Goal: Information Seeking & Learning: Learn about a topic

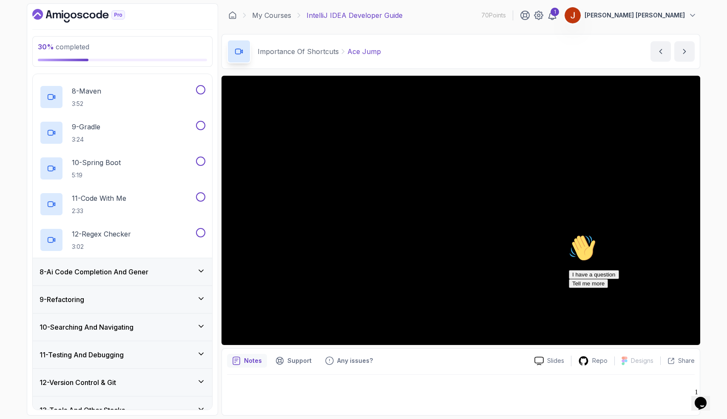
scroll to position [479, 0]
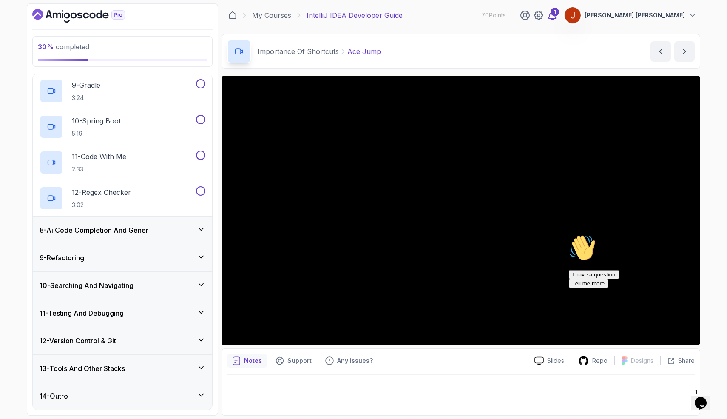
click at [557, 17] on icon at bounding box center [552, 15] width 10 height 10
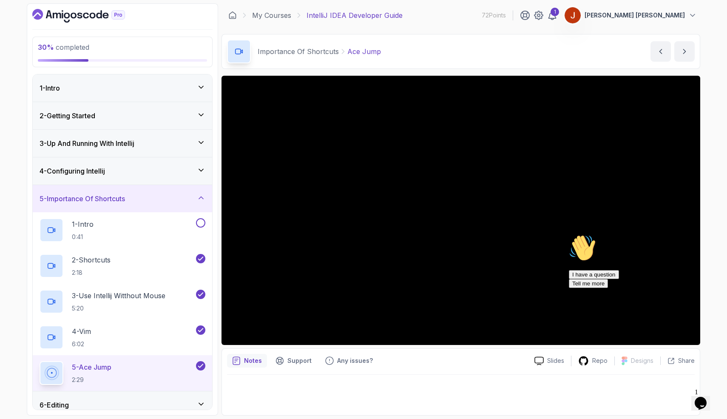
click at [569, 234] on icon "Chat attention grabber" at bounding box center [569, 234] width 0 height 0
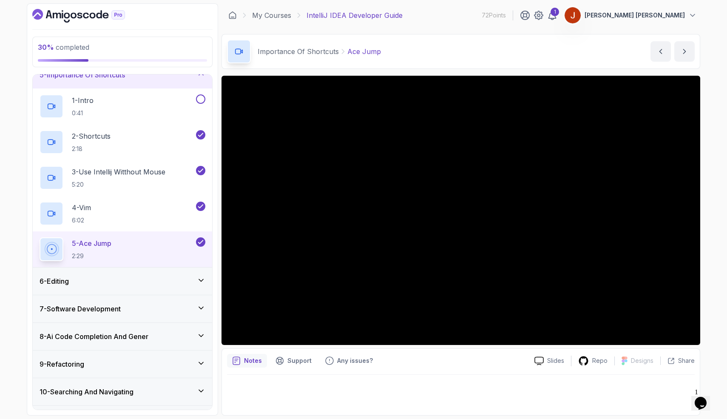
click at [142, 284] on div "6 - Editing" at bounding box center [123, 281] width 166 height 10
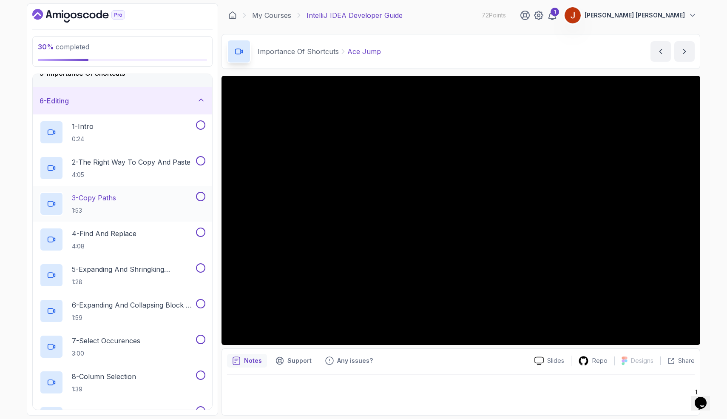
scroll to position [124, 0]
click at [153, 132] on div "1 - Intro 0:24" at bounding box center [117, 133] width 155 height 24
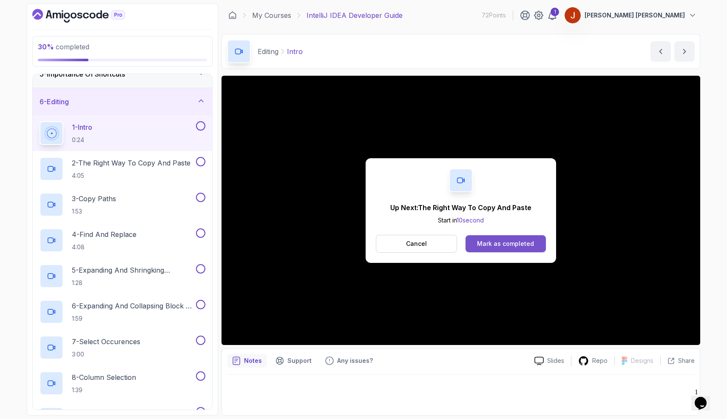
click at [520, 244] on div "Mark as completed" at bounding box center [505, 243] width 57 height 9
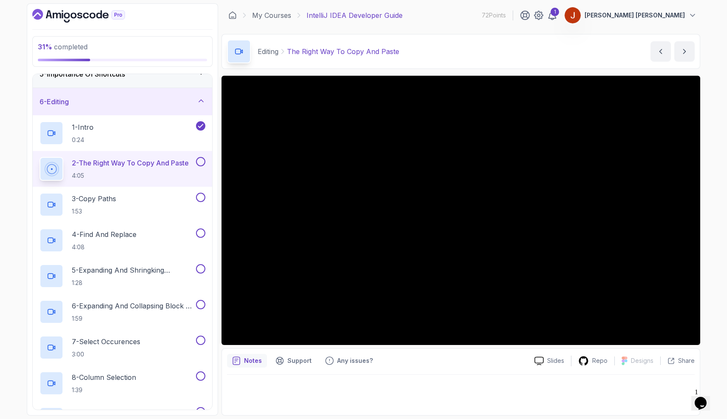
click at [204, 161] on button at bounding box center [200, 161] width 9 height 9
click at [688, 51] on icon "next content" at bounding box center [684, 51] width 9 height 9
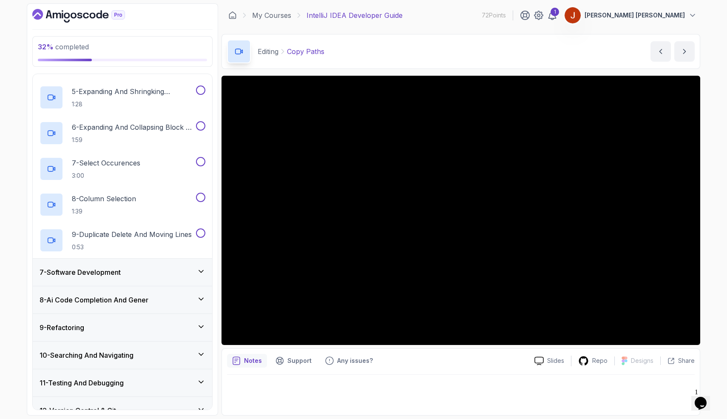
click at [194, 267] on div "7 - Software Development" at bounding box center [123, 272] width 166 height 10
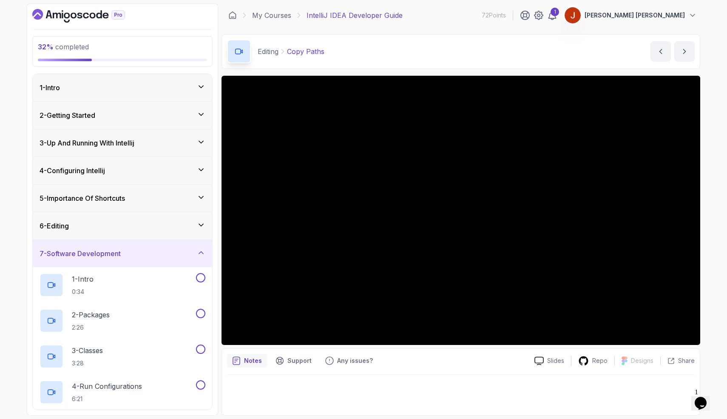
click at [195, 212] on div "6 - Editing" at bounding box center [122, 225] width 179 height 27
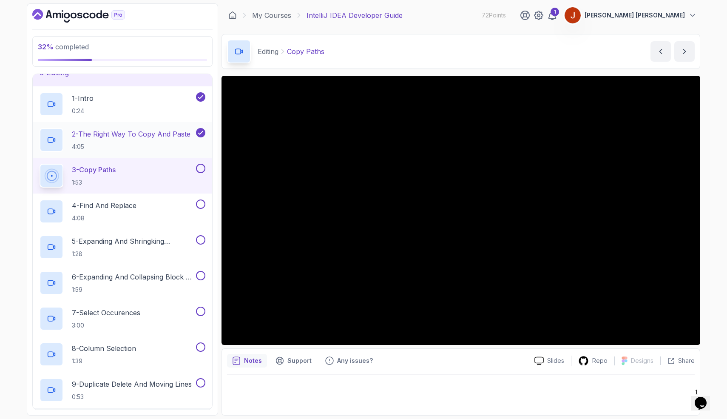
scroll to position [154, 0]
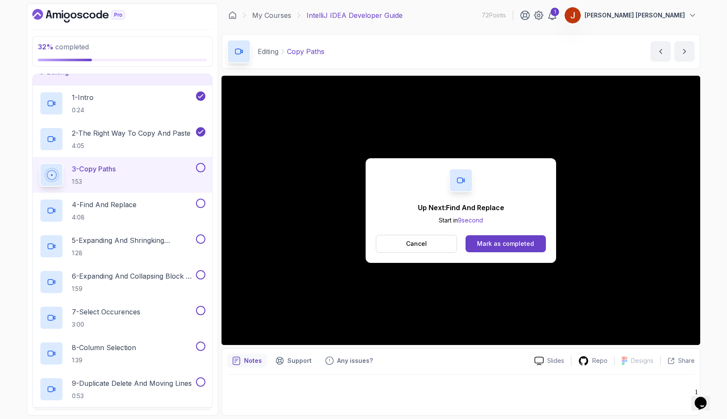
click at [199, 170] on button at bounding box center [200, 167] width 9 height 9
click at [488, 242] on div "Mark as completed" at bounding box center [505, 243] width 57 height 9
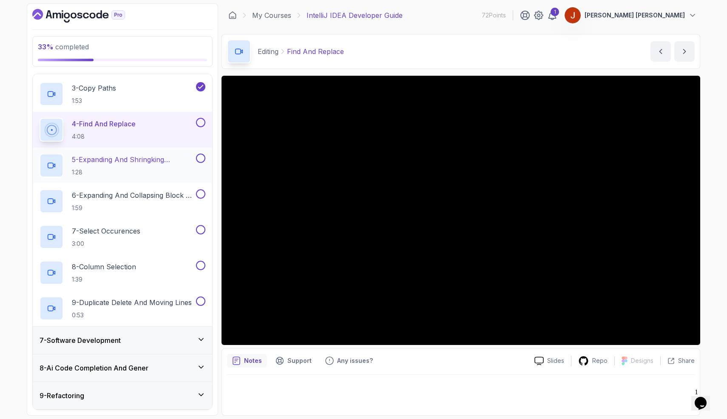
scroll to position [236, 0]
click at [199, 116] on button at bounding box center [200, 120] width 9 height 9
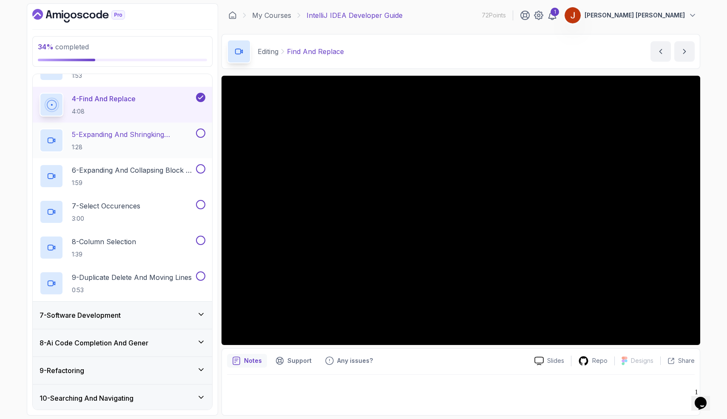
scroll to position [261, 0]
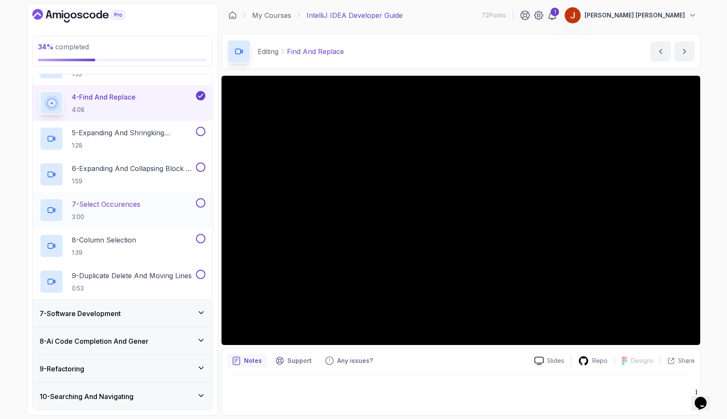
click at [147, 219] on div "7 - Select Occurences 3:00" at bounding box center [117, 210] width 155 height 24
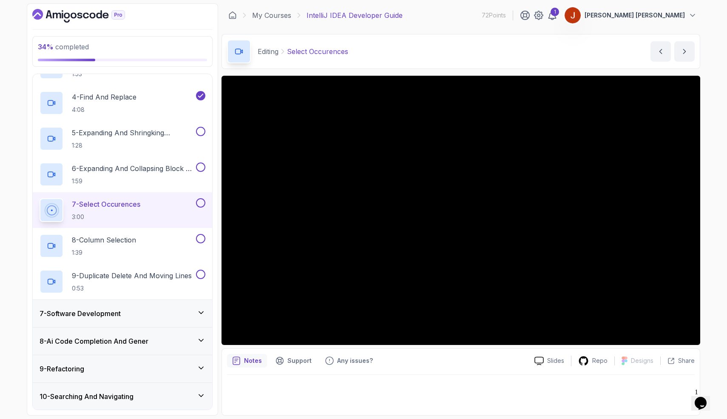
click at [208, 202] on div "7 - Select Occurences 3:00" at bounding box center [122, 210] width 179 height 36
click at [184, 312] on div "7 - Software Development" at bounding box center [123, 313] width 166 height 10
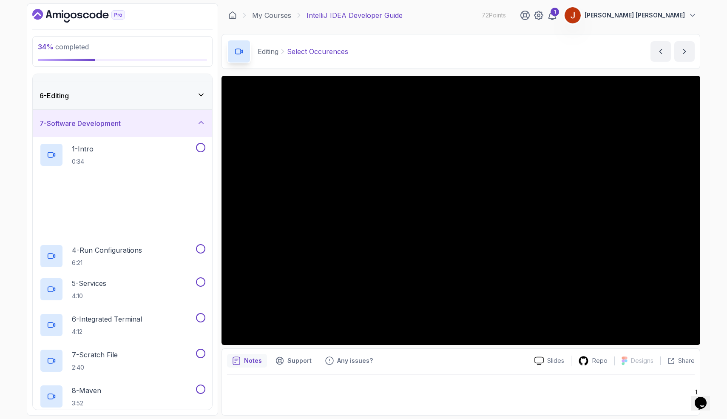
scroll to position [131, 0]
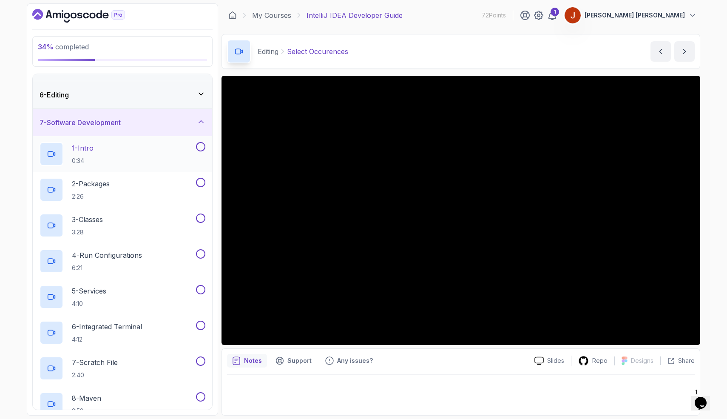
click at [159, 161] on div "1 - Intro 0:34" at bounding box center [117, 154] width 155 height 24
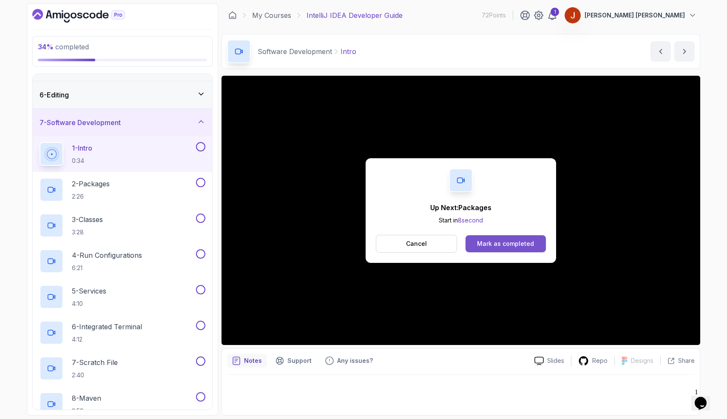
click at [491, 250] on button "Mark as completed" at bounding box center [505, 243] width 80 height 17
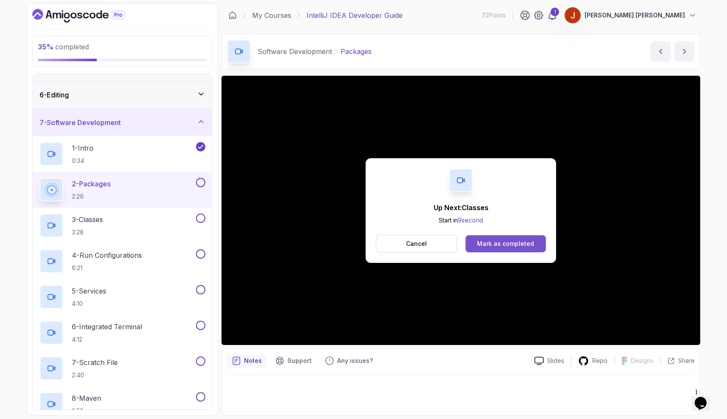
click at [530, 245] on div "Mark as completed" at bounding box center [505, 243] width 57 height 9
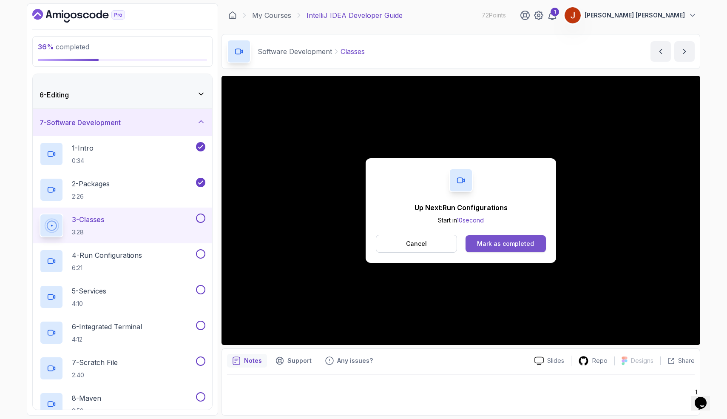
click at [482, 241] on div "Mark as completed" at bounding box center [505, 243] width 57 height 9
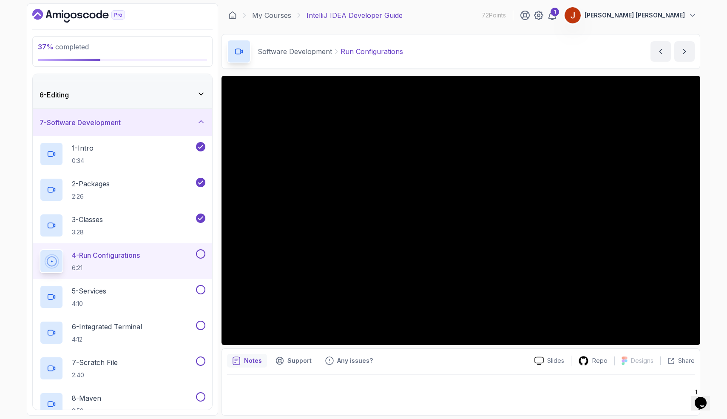
click at [199, 257] on button at bounding box center [200, 253] width 9 height 9
click at [683, 51] on icon "next content" at bounding box center [684, 51] width 9 height 9
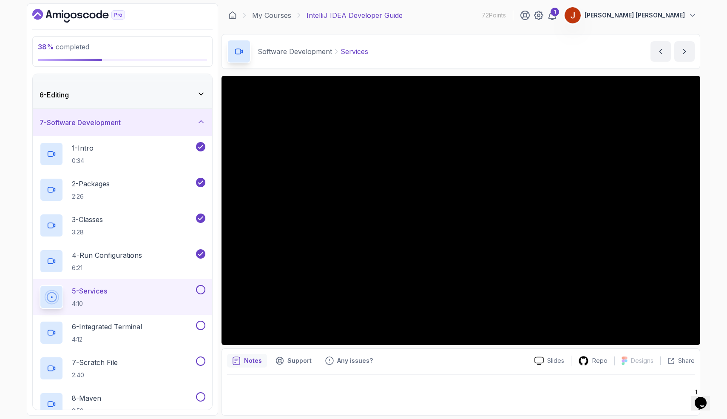
click at [202, 292] on button at bounding box center [200, 289] width 9 height 9
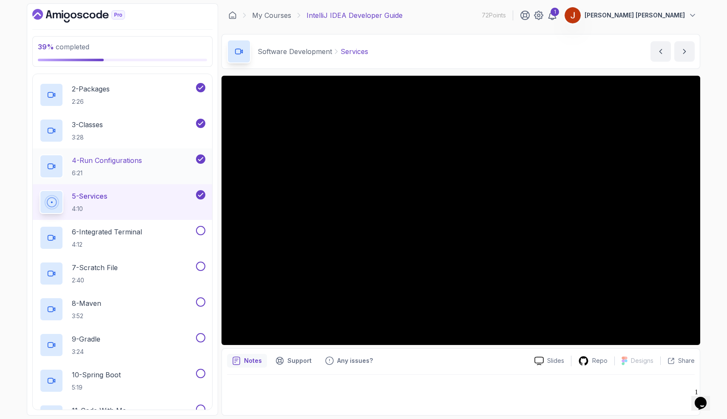
scroll to position [227, 0]
click at [176, 288] on div "7 - Scratch File 2:40" at bounding box center [122, 273] width 179 height 36
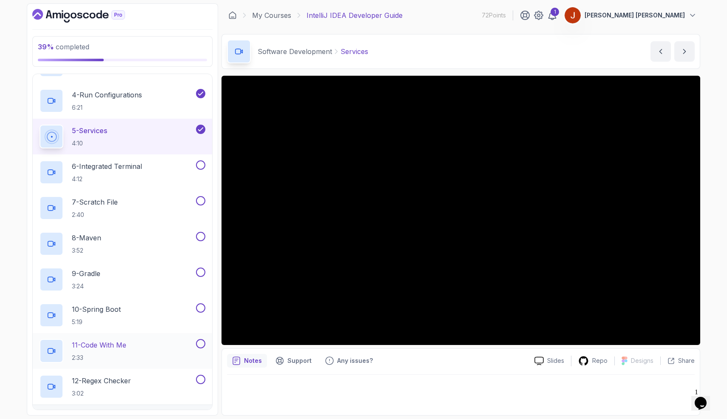
scroll to position [306, 0]
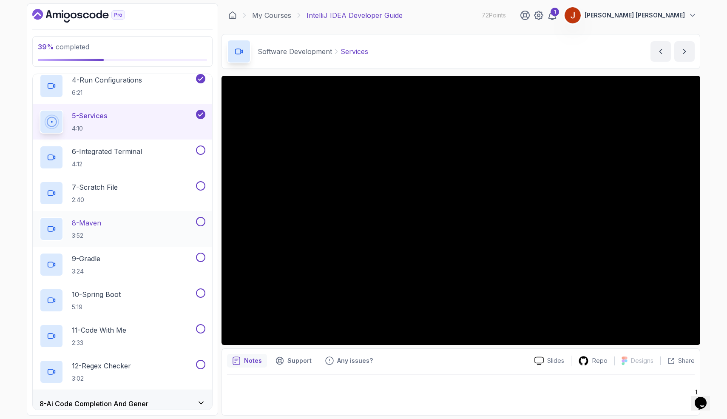
click at [162, 227] on div "8 - Maven 3:52" at bounding box center [117, 229] width 155 height 24
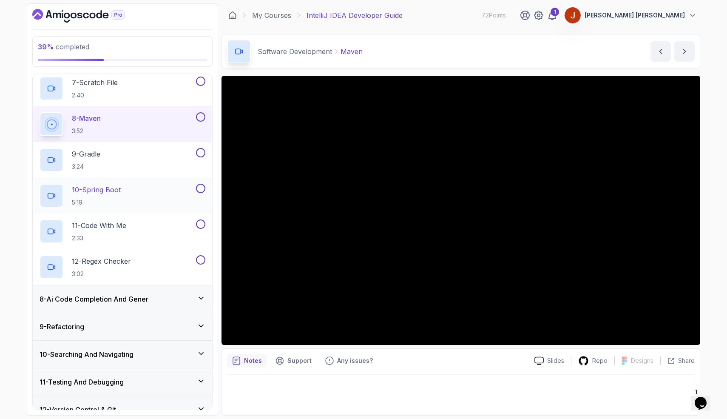
scroll to position [412, 0]
click at [156, 295] on div "8 - Ai Code Completion And Gener" at bounding box center [123, 297] width 166 height 10
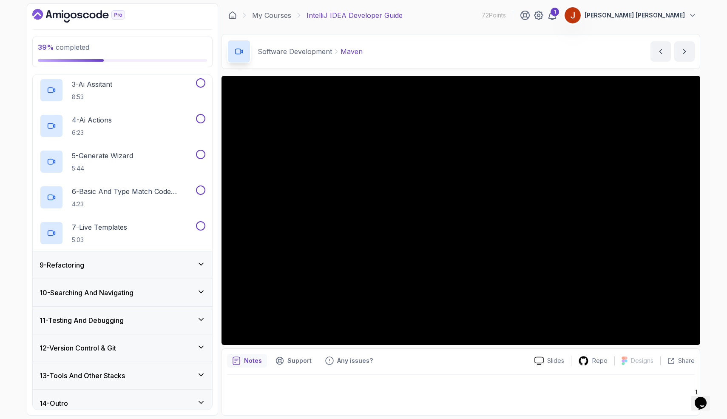
scroll to position [301, 0]
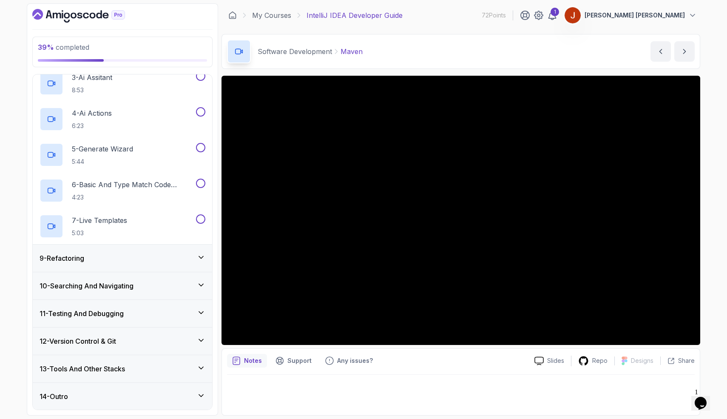
click at [178, 264] on div "9 - Refactoring" at bounding box center [122, 257] width 179 height 27
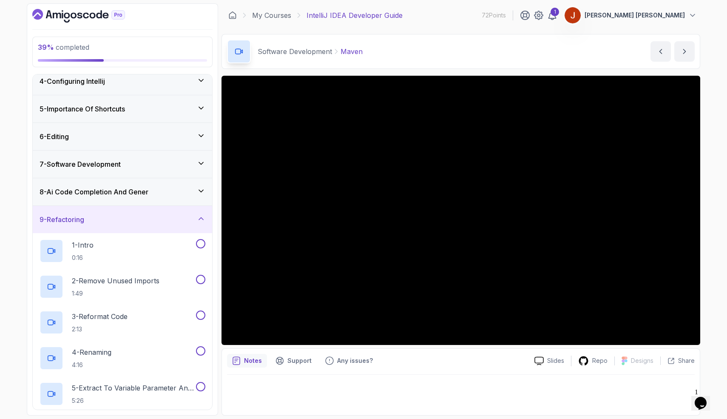
scroll to position [0, 0]
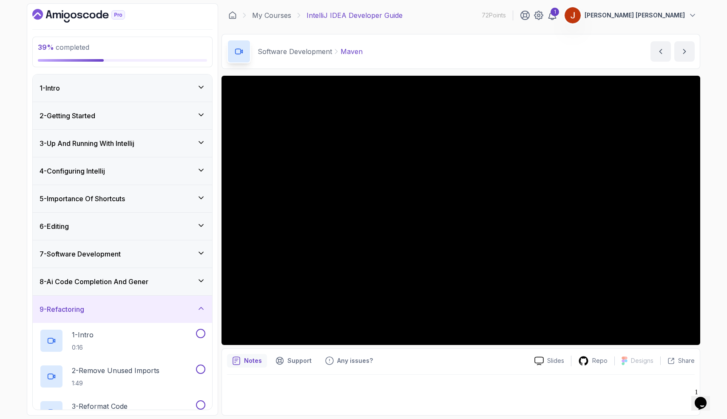
click at [154, 256] on div "7 - Software Development" at bounding box center [123, 254] width 166 height 10
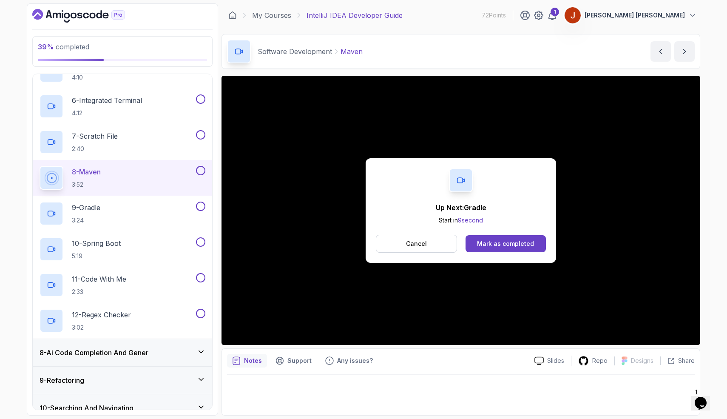
scroll to position [359, 0]
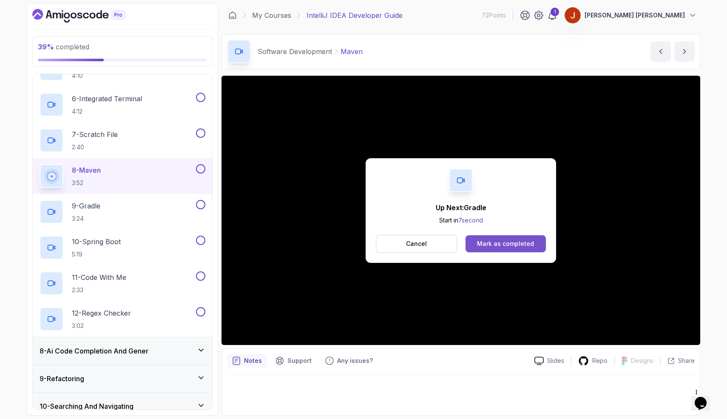
click at [509, 251] on button "Mark as completed" at bounding box center [505, 243] width 80 height 17
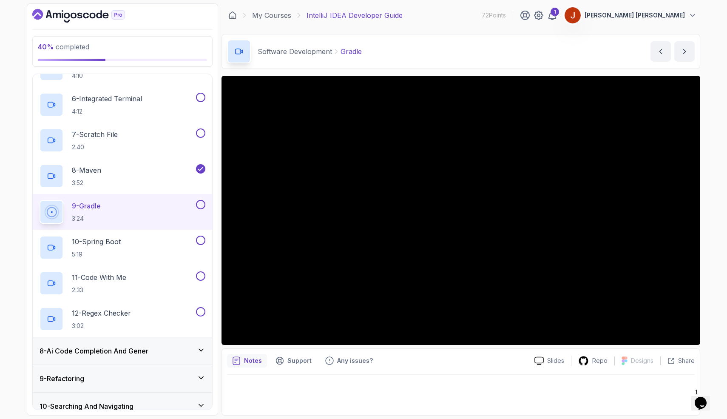
click at [204, 204] on button at bounding box center [200, 204] width 9 height 9
click at [690, 50] on button "next content" at bounding box center [684, 51] width 20 height 20
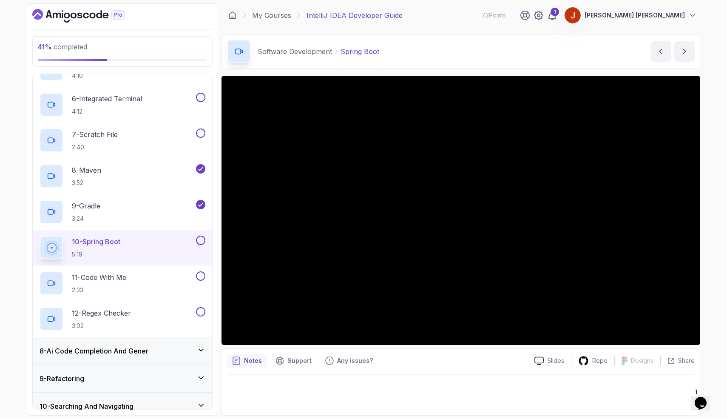
click at [202, 238] on button at bounding box center [200, 239] width 9 height 9
click at [685, 51] on icon "next content" at bounding box center [684, 51] width 2 height 4
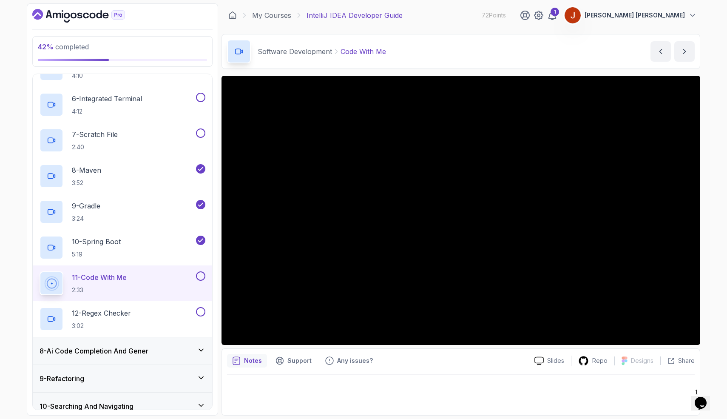
click at [198, 272] on button at bounding box center [200, 275] width 9 height 9
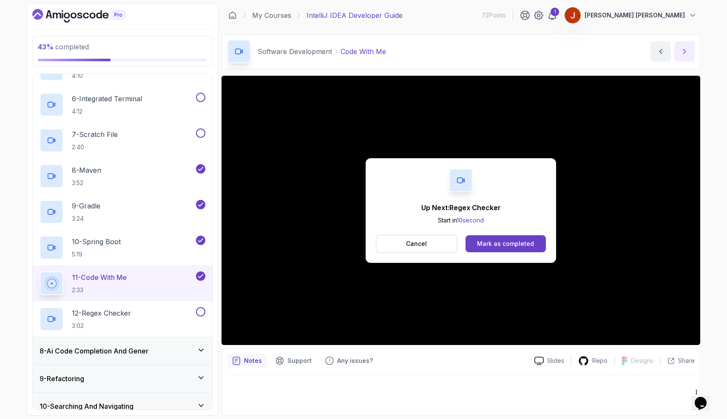
click at [681, 54] on icon "next content" at bounding box center [684, 51] width 9 height 9
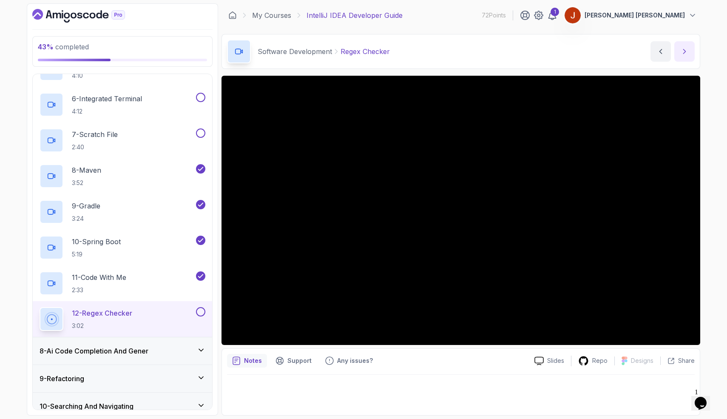
click at [681, 54] on icon "next content" at bounding box center [684, 51] width 9 height 9
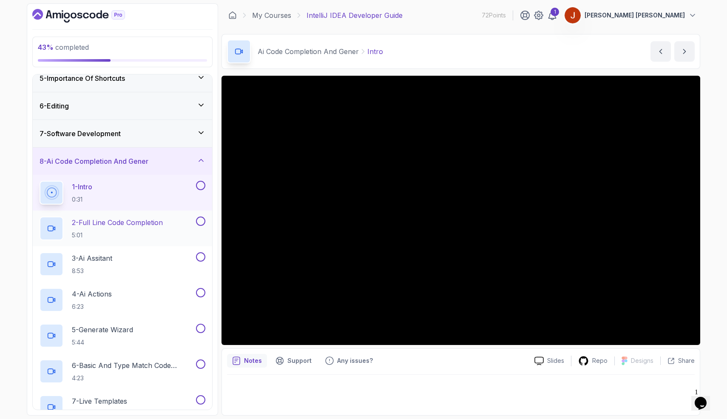
scroll to position [117, 0]
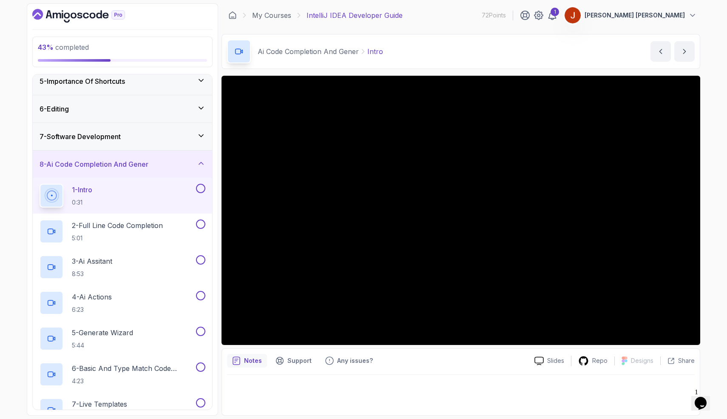
click at [156, 136] on div "7 - Software Development" at bounding box center [123, 136] width 166 height 10
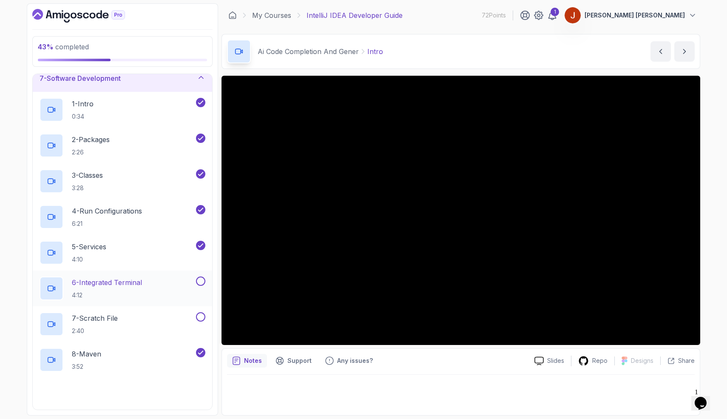
scroll to position [185, 0]
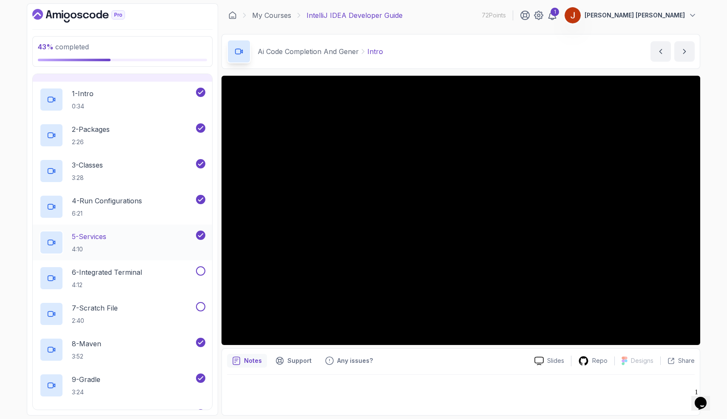
drag, startPoint x: 139, startPoint y: 388, endPoint x: 210, endPoint y: 255, distance: 150.6
click at [210, 255] on div "1 - Intro 0:34 2 - Packages 2:26 3 - Classes 3:28 4 - Run Configurations 6:21 5…" at bounding box center [122, 296] width 179 height 428
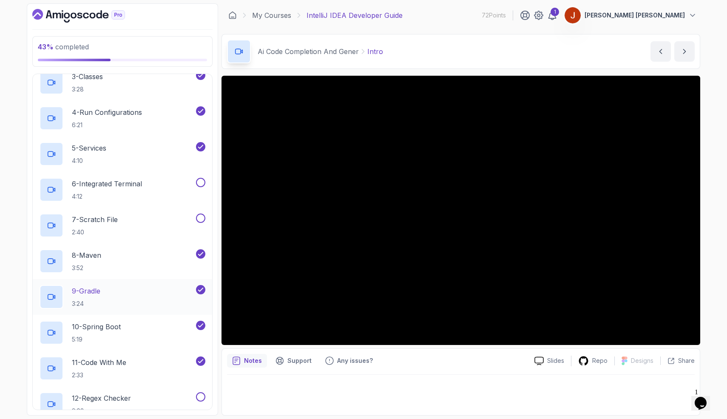
scroll to position [294, 0]
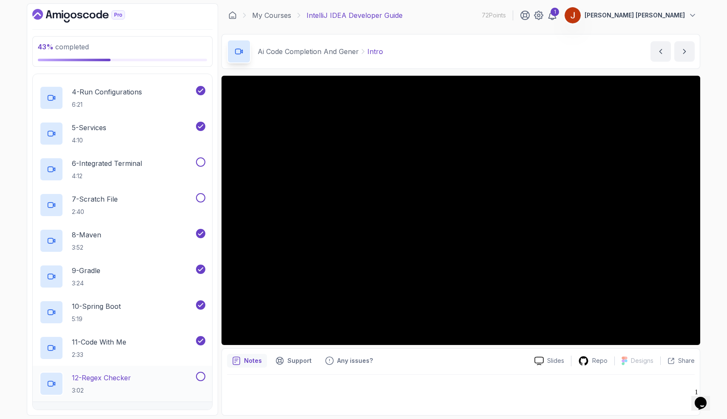
click at [145, 380] on div "12 - Regex Checker 3:02" at bounding box center [117, 384] width 155 height 24
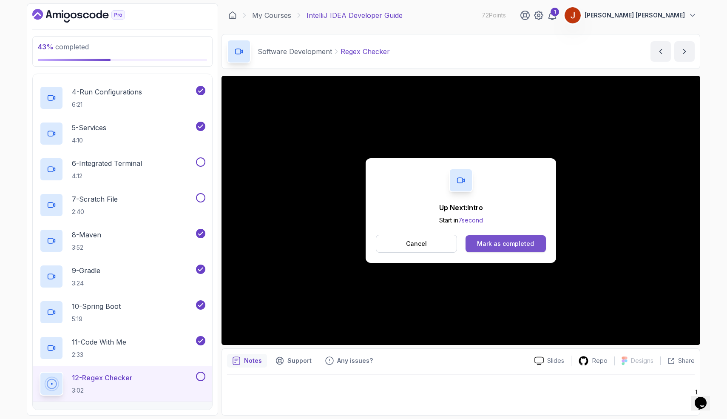
click at [489, 242] on div "Mark as completed" at bounding box center [505, 243] width 57 height 9
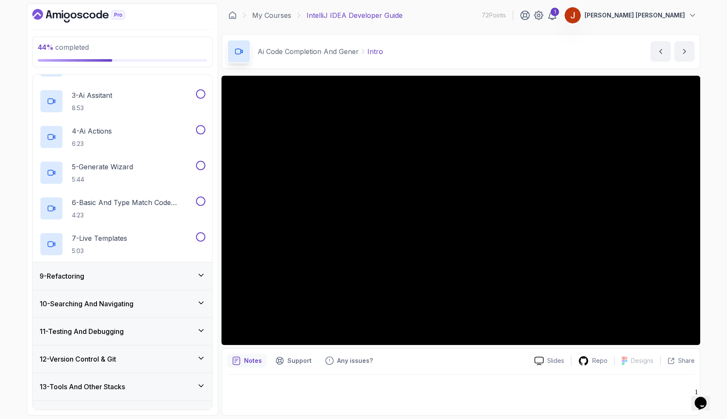
scroll to position [301, 0]
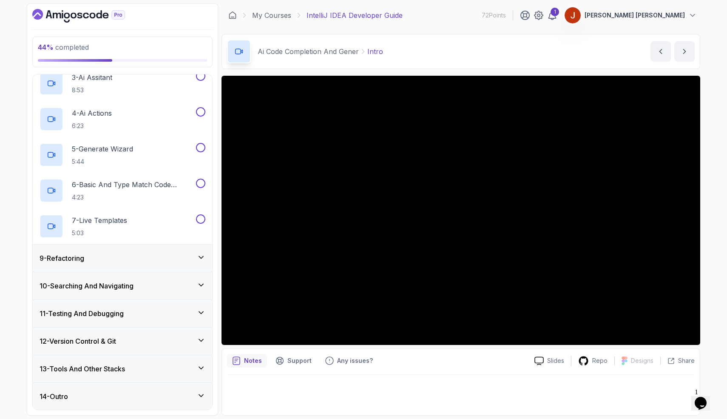
click at [132, 333] on div "12 - Version Control & Git" at bounding box center [122, 340] width 179 height 27
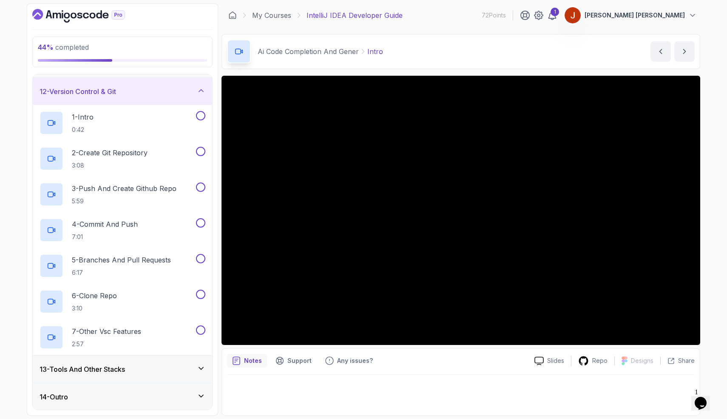
scroll to position [0, 0]
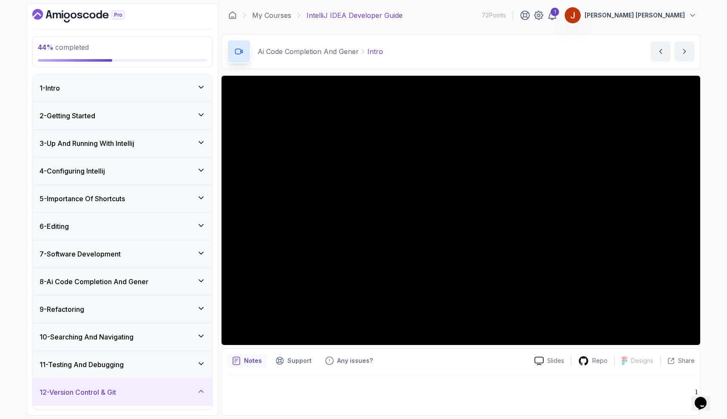
click at [672, 22] on button "[PERSON_NAME] [PERSON_NAME]" at bounding box center [630, 15] width 133 height 17
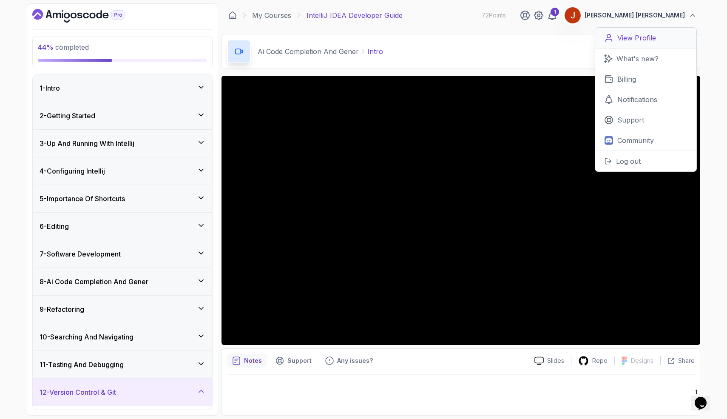
click at [629, 34] on p "View Profile" at bounding box center [636, 38] width 39 height 10
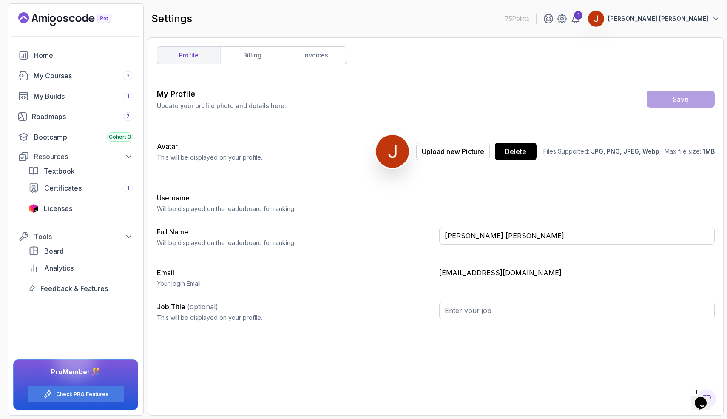
click at [674, 11] on button "[PERSON_NAME] [PERSON_NAME]" at bounding box center [653, 18] width 133 height 17
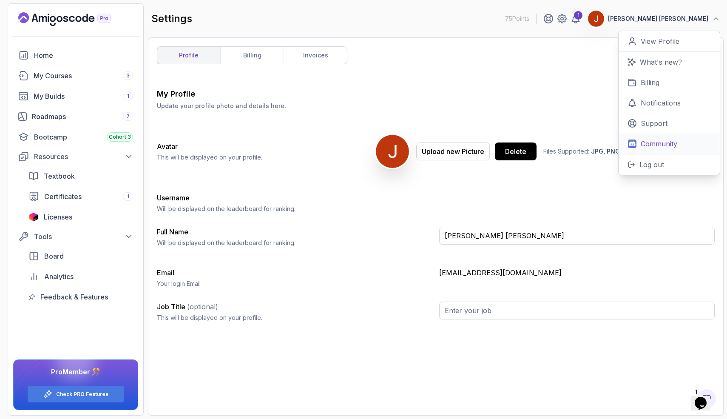
click at [636, 137] on link "Community" at bounding box center [668, 143] width 101 height 20
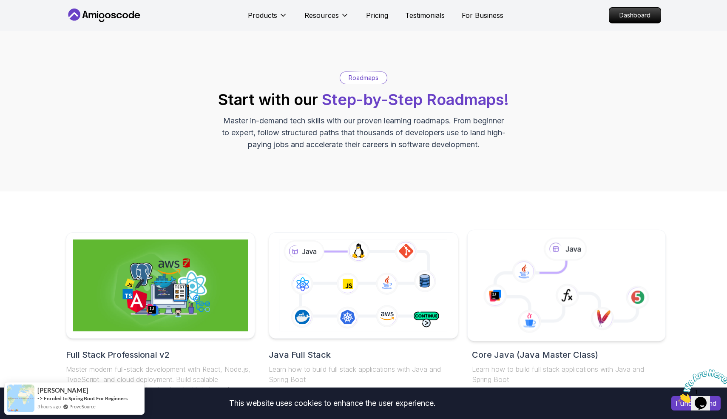
click at [522, 287] on icon at bounding box center [566, 291] width 142 height 60
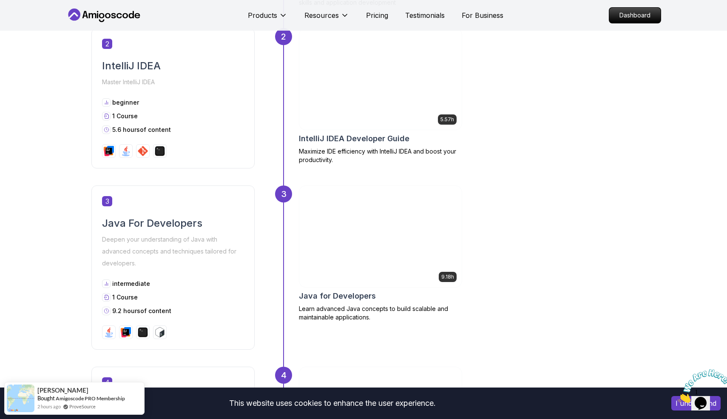
scroll to position [568, 0]
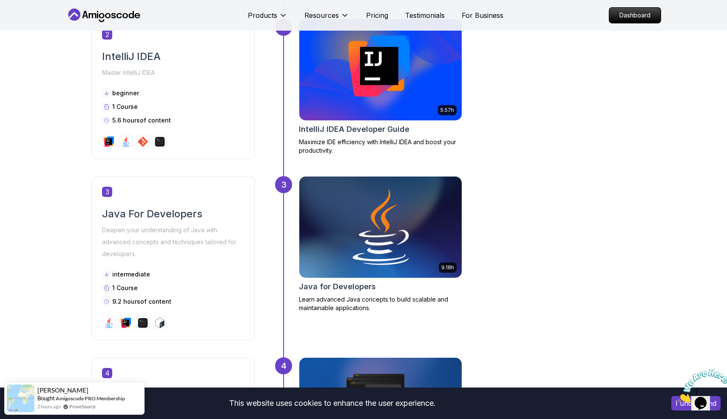
click at [389, 230] on img at bounding box center [380, 227] width 170 height 106
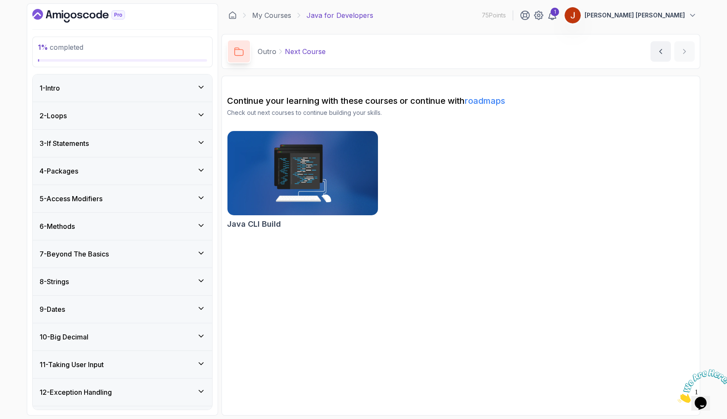
click at [161, 83] on div "1 - Intro" at bounding box center [123, 88] width 166 height 10
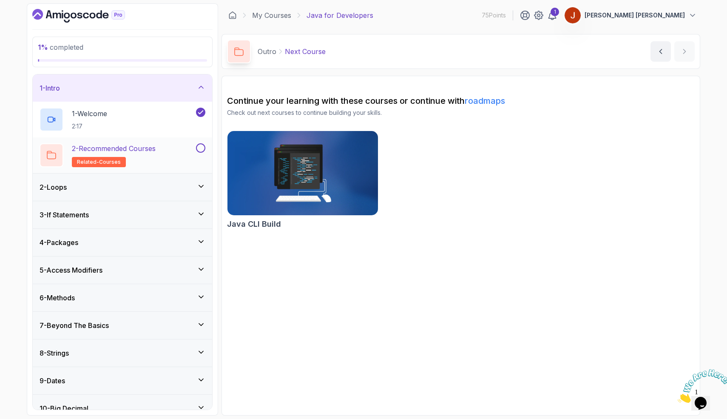
click at [140, 146] on p "2 - Recommended Courses" at bounding box center [114, 148] width 84 height 10
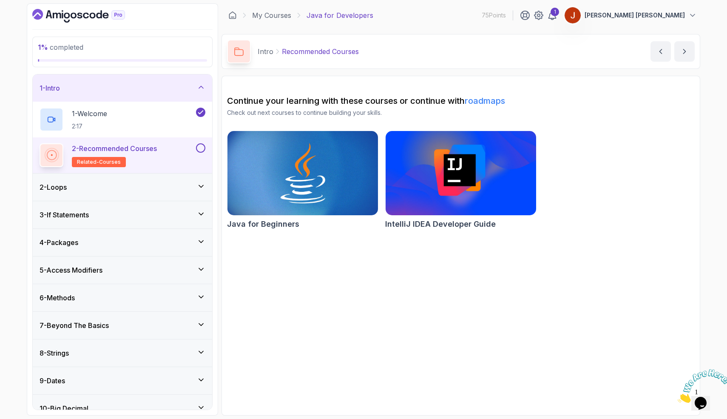
click at [199, 147] on button at bounding box center [200, 147] width 9 height 9
click at [170, 169] on div "2 - Recommended Courses related-courses" at bounding box center [122, 155] width 179 height 36
click at [169, 175] on div "2 - Loops" at bounding box center [122, 186] width 179 height 27
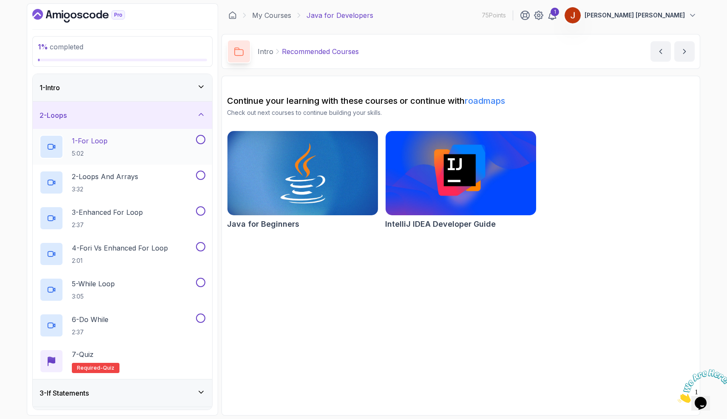
click at [202, 140] on button at bounding box center [200, 139] width 9 height 9
click at [136, 177] on p "2 - Loops And Arrays" at bounding box center [105, 176] width 66 height 10
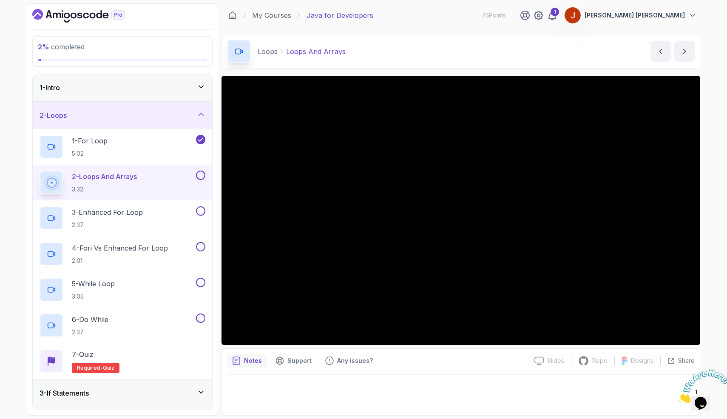
click at [256, 357] on p "Notes" at bounding box center [253, 360] width 18 height 9
click at [255, 363] on p "Notes" at bounding box center [253, 360] width 18 height 9
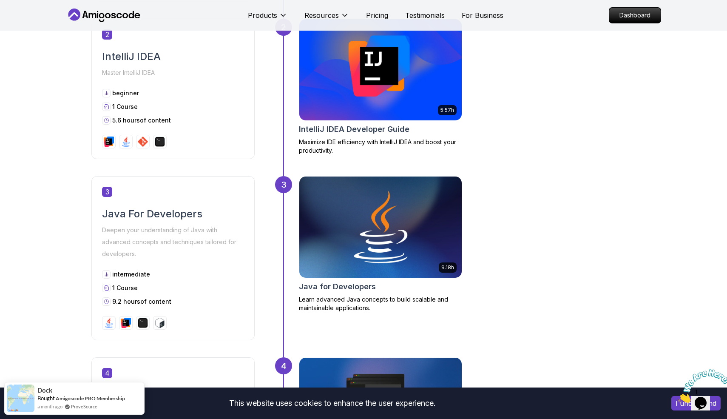
scroll to position [568, 0]
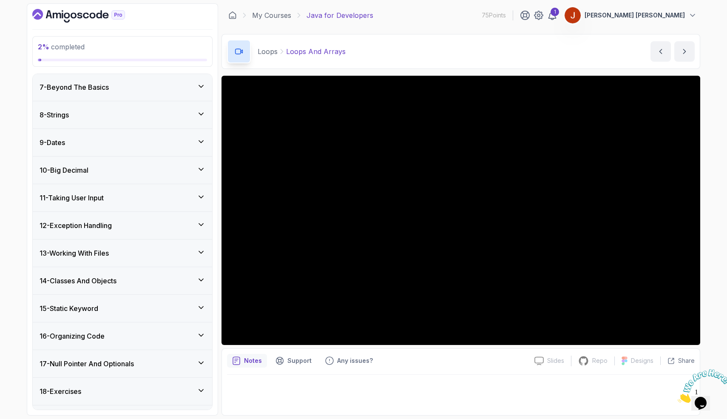
click at [153, 335] on div "16 - Organizing Code" at bounding box center [123, 336] width 166 height 10
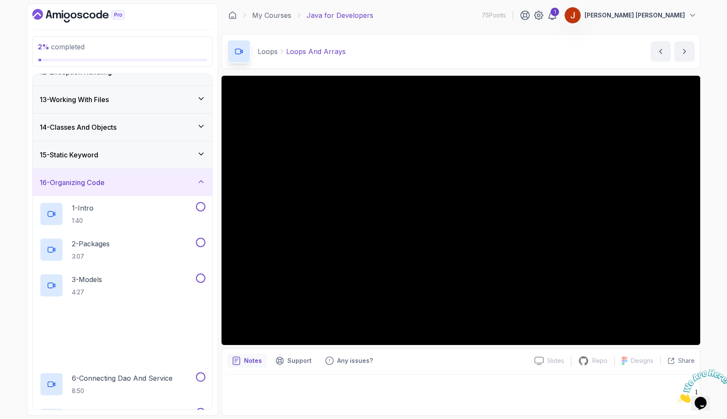
scroll to position [322, 0]
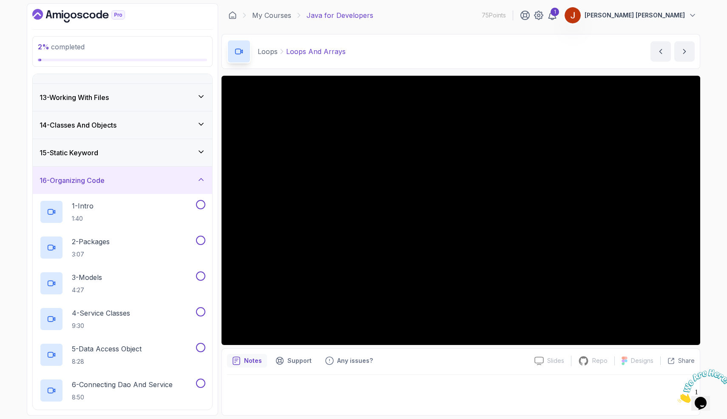
click at [136, 179] on div "16 - Organizing Code" at bounding box center [123, 180] width 166 height 10
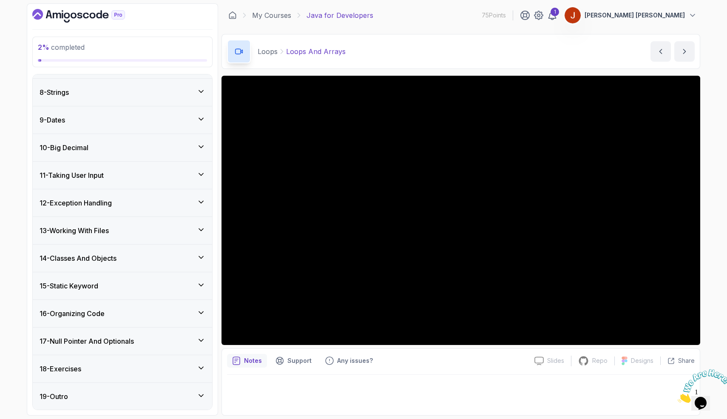
scroll to position [0, 0]
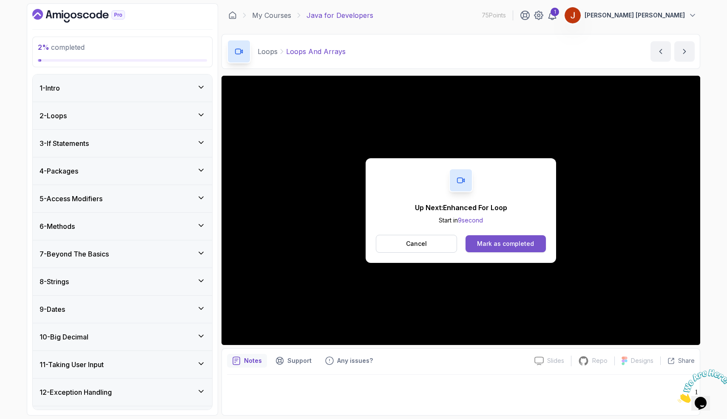
click at [533, 247] on button "Mark as completed" at bounding box center [505, 243] width 80 height 17
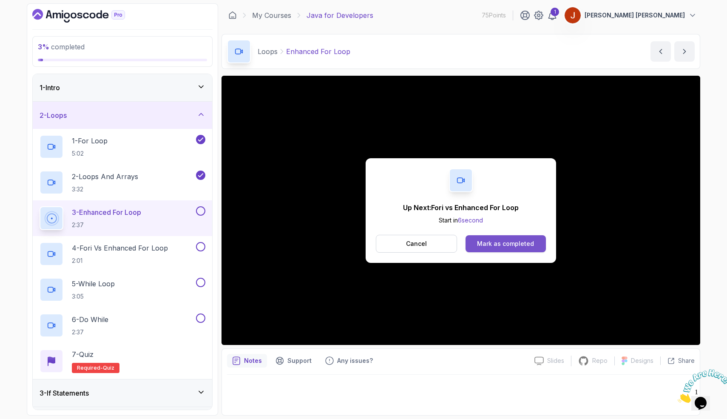
click at [494, 241] on div "Mark as completed" at bounding box center [505, 243] width 57 height 9
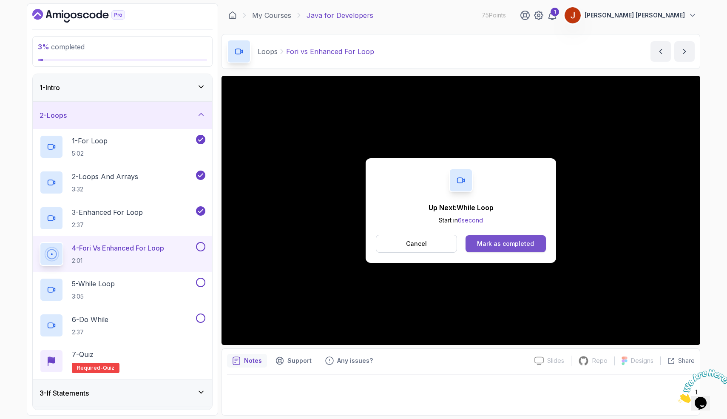
click at [519, 239] on div "Mark as completed" at bounding box center [505, 243] width 57 height 9
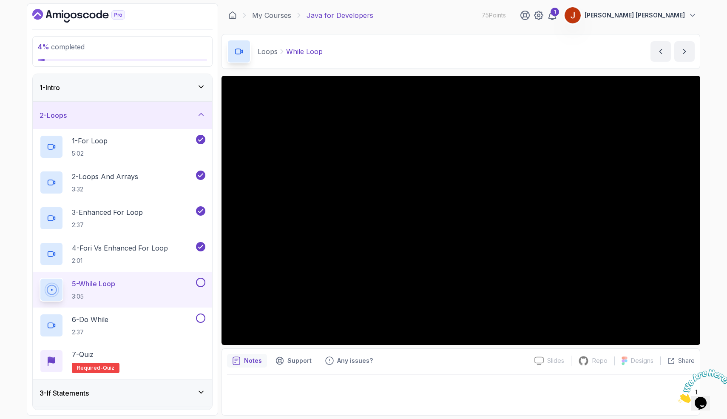
click at [205, 281] on button at bounding box center [200, 282] width 9 height 9
click at [199, 314] on button at bounding box center [200, 317] width 9 height 9
click at [119, 365] on div "7 - Quiz Required- quiz" at bounding box center [123, 361] width 166 height 24
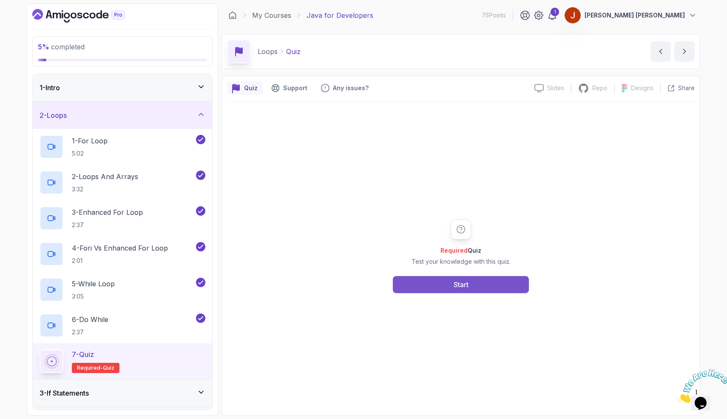
click at [444, 291] on button "Start" at bounding box center [461, 284] width 136 height 17
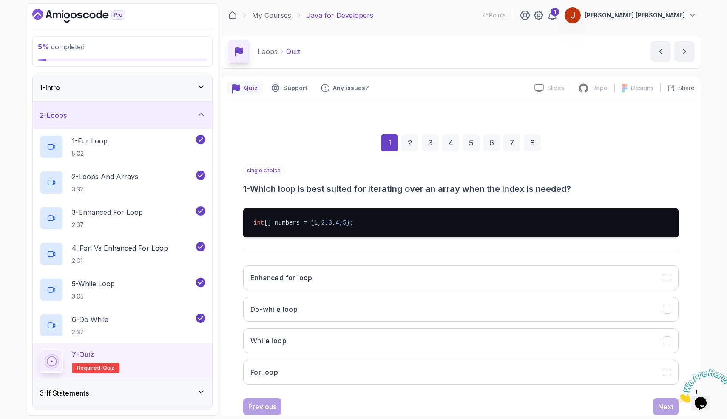
scroll to position [24, 0]
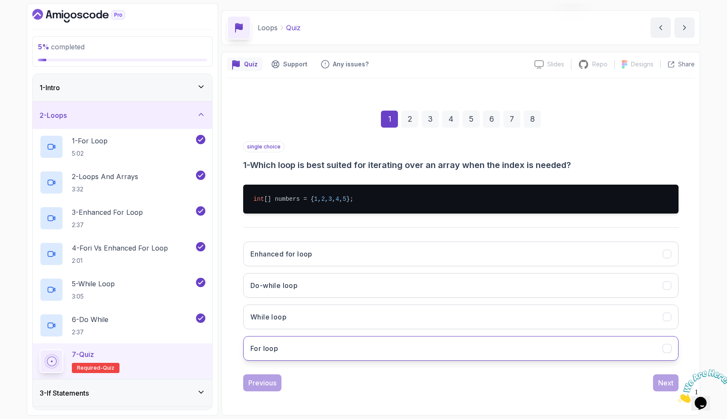
click at [297, 353] on button "For loop" at bounding box center [460, 348] width 435 height 25
click at [665, 388] on button "Next" at bounding box center [666, 382] width 26 height 17
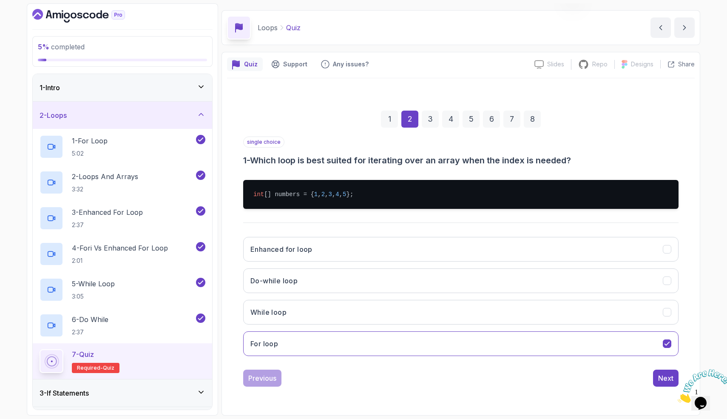
scroll to position [0, 0]
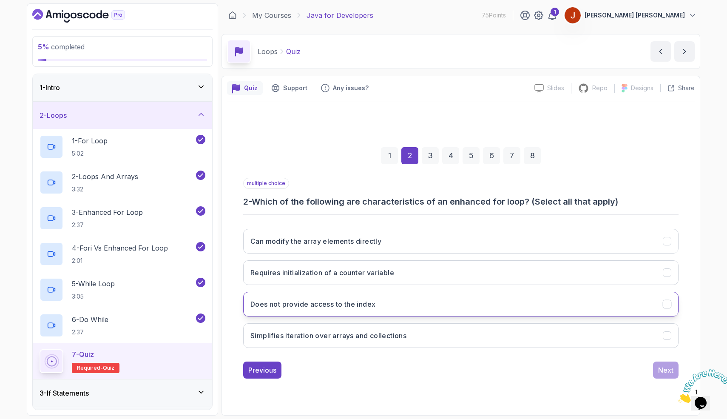
click at [333, 299] on h3 "Does not provide access to the index" at bounding box center [312, 304] width 125 height 10
click at [330, 326] on button "Simplifies iteration over arrays and collections" at bounding box center [460, 335] width 435 height 25
click at [662, 367] on div "Next" at bounding box center [665, 370] width 15 height 10
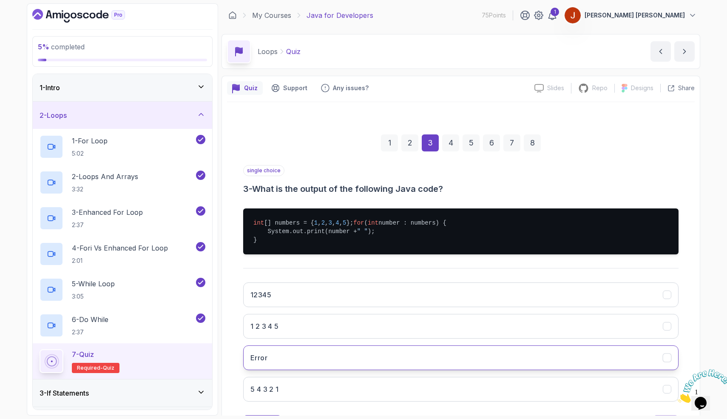
scroll to position [49, 0]
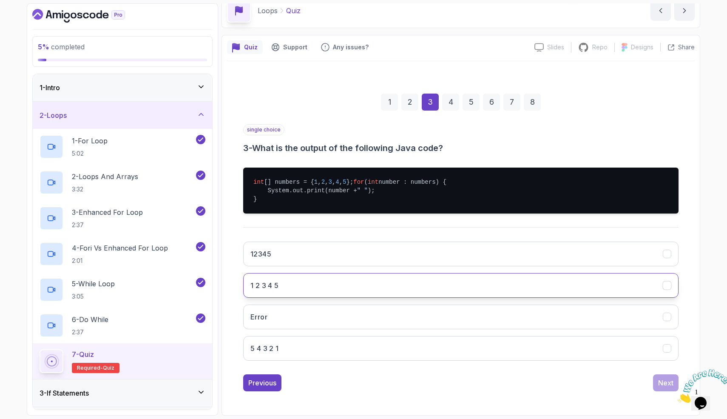
click at [424, 290] on button "1 2 3 4 5" at bounding box center [460, 285] width 435 height 25
click at [672, 380] on div "Next" at bounding box center [665, 382] width 15 height 10
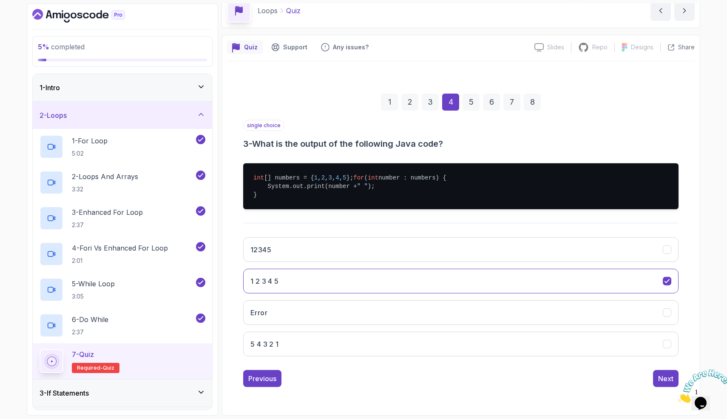
scroll to position [0, 0]
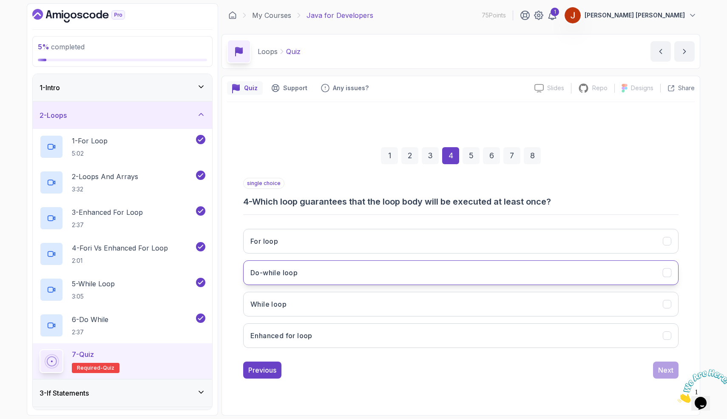
click at [389, 267] on button "Do-while loop" at bounding box center [460, 272] width 435 height 25
click at [658, 365] on div "Next" at bounding box center [665, 370] width 15 height 10
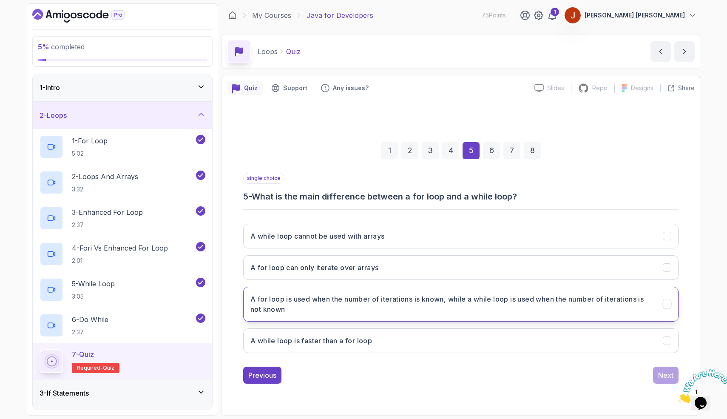
click at [374, 309] on h3 "A for loop is used when the number of iterations is known, while a while loop i…" at bounding box center [451, 304] width 402 height 20
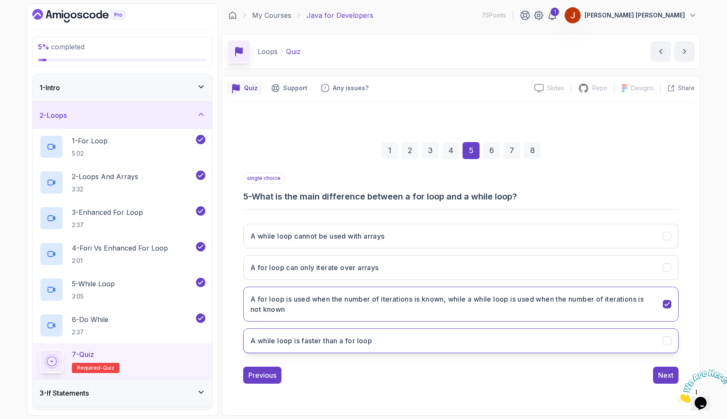
click at [613, 346] on button "A while loop is faster than a for loop" at bounding box center [460, 340] width 435 height 25
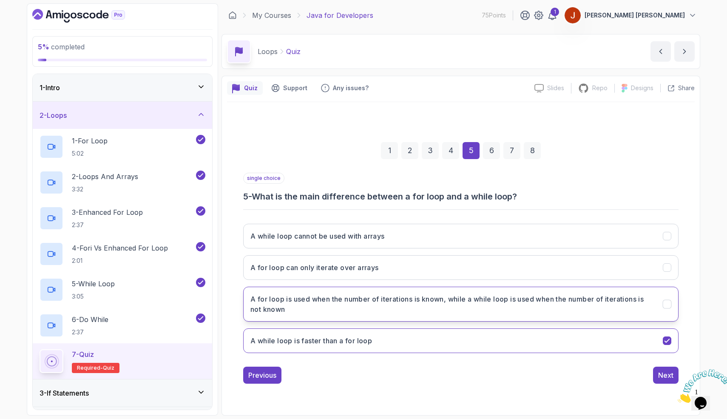
click at [610, 310] on h3 "A for loop is used when the number of iterations is known, while a while loop i…" at bounding box center [451, 304] width 402 height 20
click at [665, 372] on div "Next" at bounding box center [665, 375] width 15 height 10
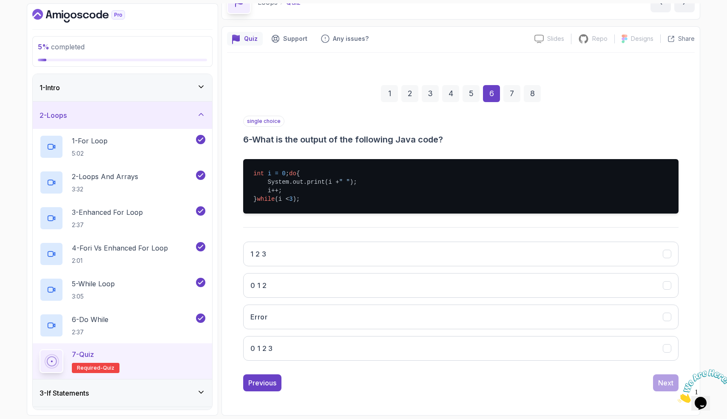
scroll to position [54, 0]
click at [387, 295] on button "0 1 2" at bounding box center [460, 285] width 435 height 25
click at [656, 384] on button "Next" at bounding box center [666, 382] width 26 height 17
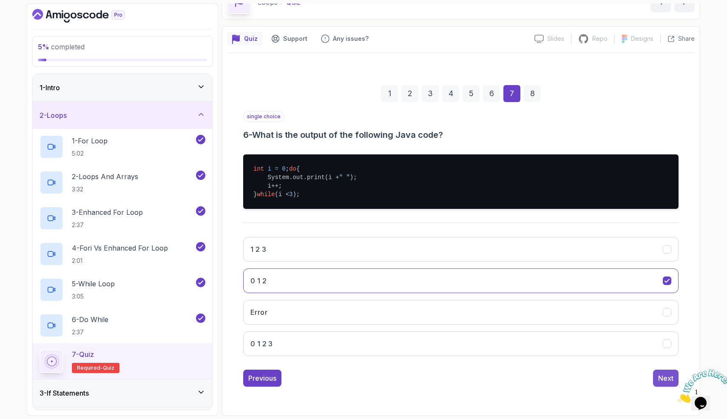
scroll to position [0, 0]
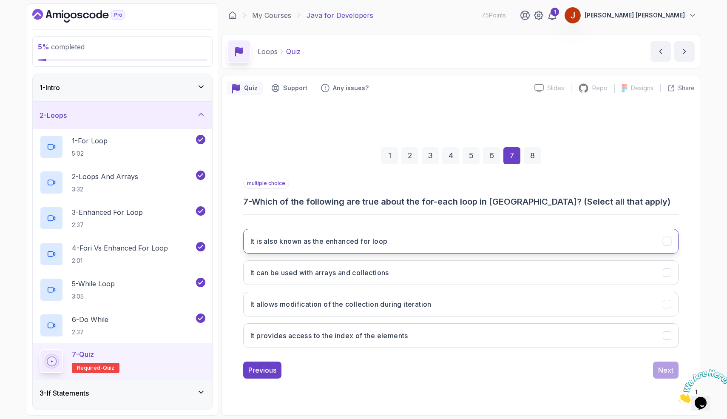
click at [370, 241] on h3 "It is also known as the enhanced for loop" at bounding box center [318, 241] width 137 height 10
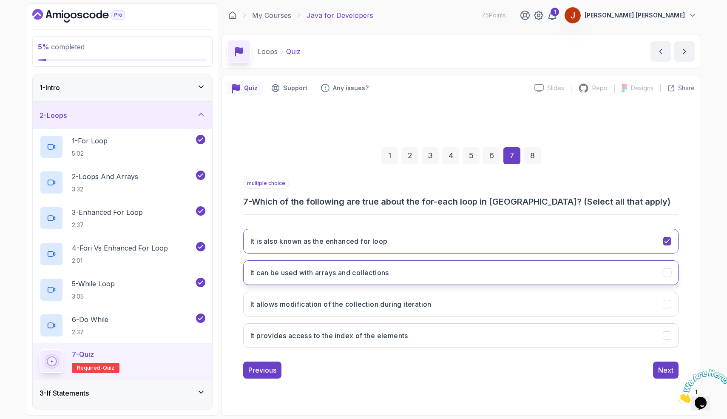
click at [590, 272] on button "It can be used with arrays and collections" at bounding box center [460, 272] width 435 height 25
click at [660, 366] on div "Next" at bounding box center [665, 370] width 15 height 10
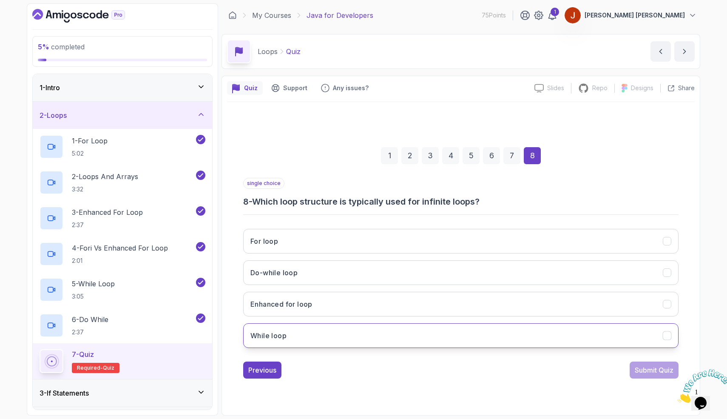
click at [456, 334] on button "While loop" at bounding box center [460, 335] width 435 height 25
click at [651, 366] on div "Submit Quiz" at bounding box center [654, 370] width 39 height 10
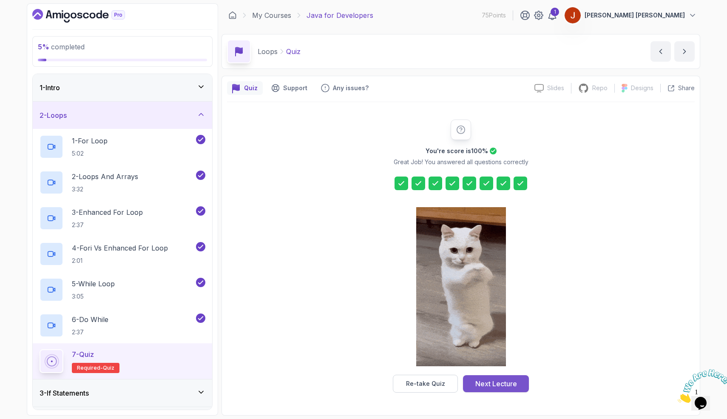
click at [506, 377] on button "Next Lecture" at bounding box center [496, 383] width 66 height 17
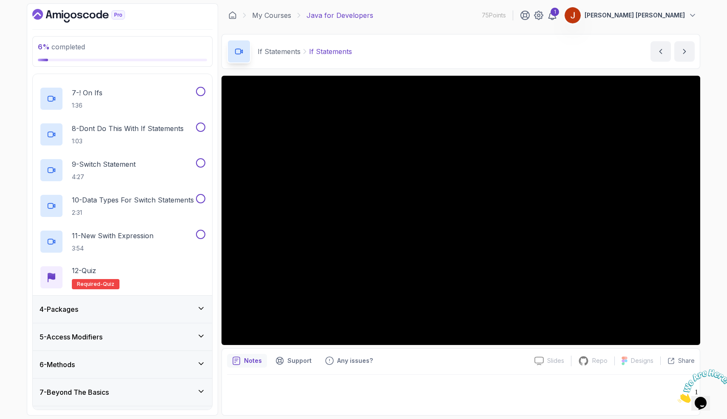
scroll to position [291, 0]
click at [186, 306] on div "4 - Packages" at bounding box center [123, 308] width 166 height 10
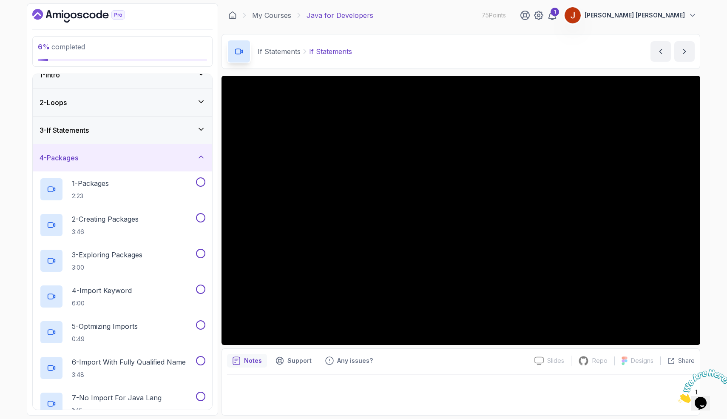
scroll to position [0, 0]
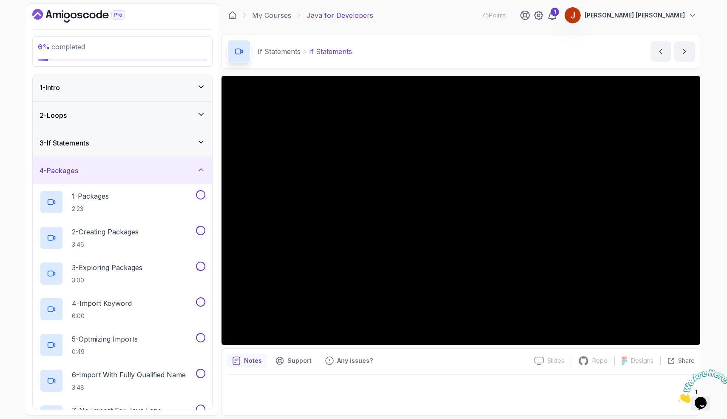
click at [131, 152] on div "3 - If Statements" at bounding box center [122, 142] width 179 height 27
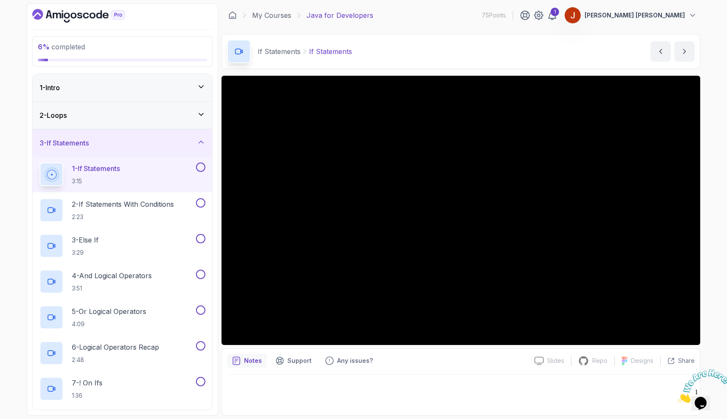
click at [201, 169] on button at bounding box center [200, 166] width 9 height 9
click at [203, 203] on button at bounding box center [200, 202] width 9 height 9
click at [174, 212] on h2 "2 - If Statements With Conditions 2:23" at bounding box center [123, 210] width 102 height 22
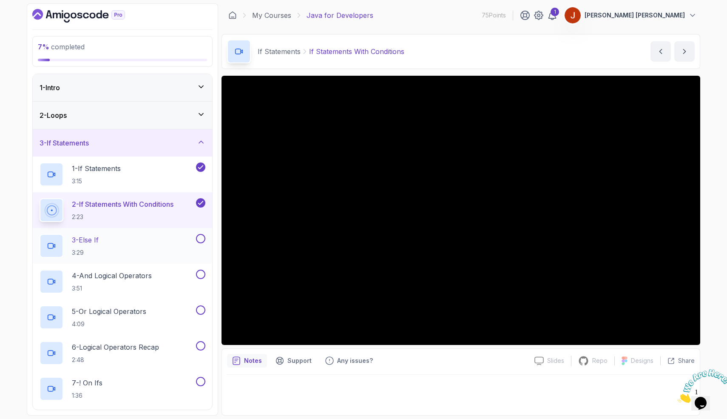
click at [200, 236] on button at bounding box center [200, 238] width 9 height 9
click at [199, 276] on button at bounding box center [200, 273] width 9 height 9
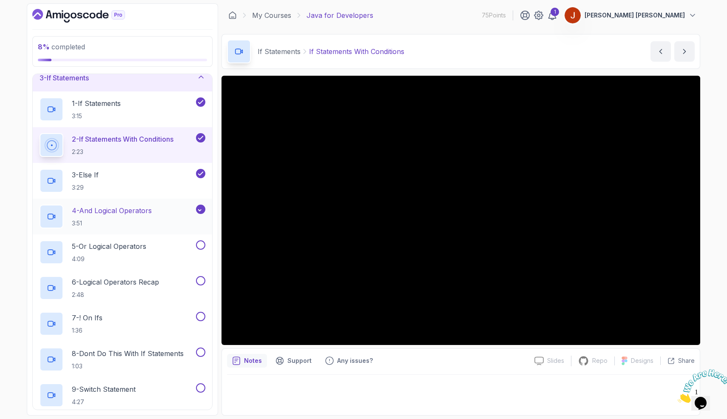
scroll to position [66, 0]
click at [200, 250] on button "5 - Or Logical Operators 4:09" at bounding box center [123, 251] width 166 height 24
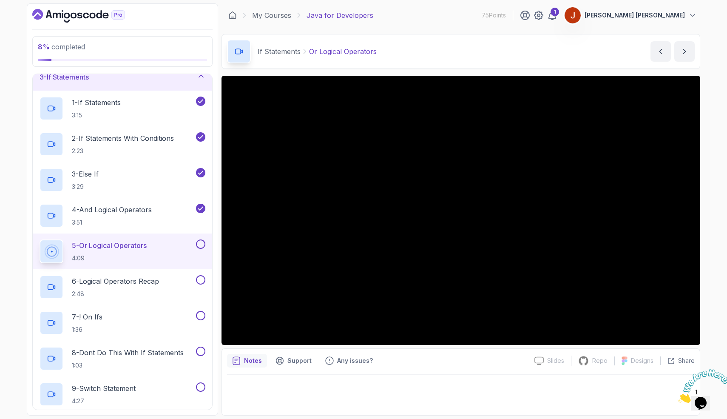
click at [200, 244] on button at bounding box center [200, 243] width 9 height 9
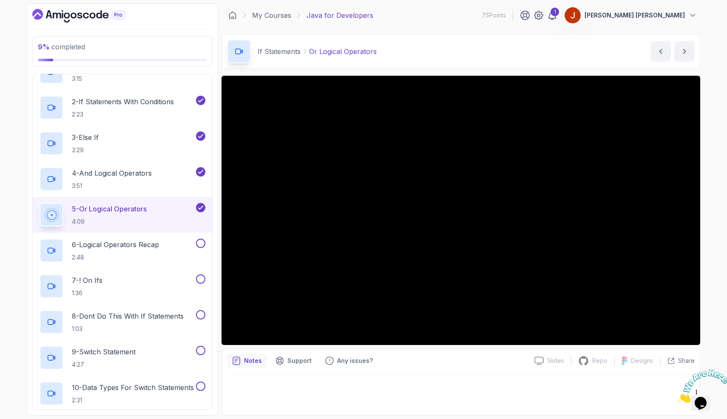
scroll to position [103, 0]
click at [203, 244] on button at bounding box center [200, 242] width 9 height 9
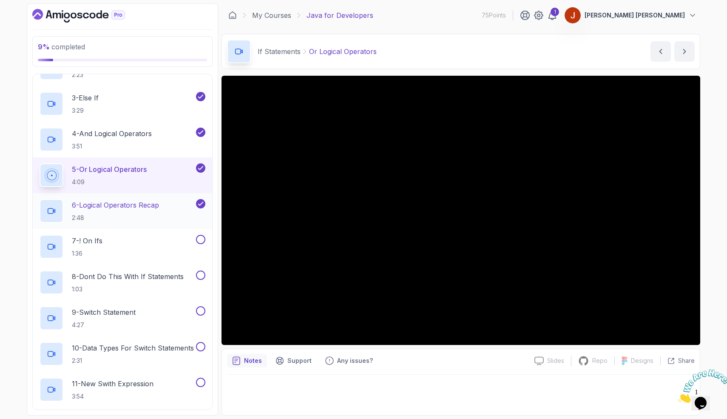
scroll to position [146, 0]
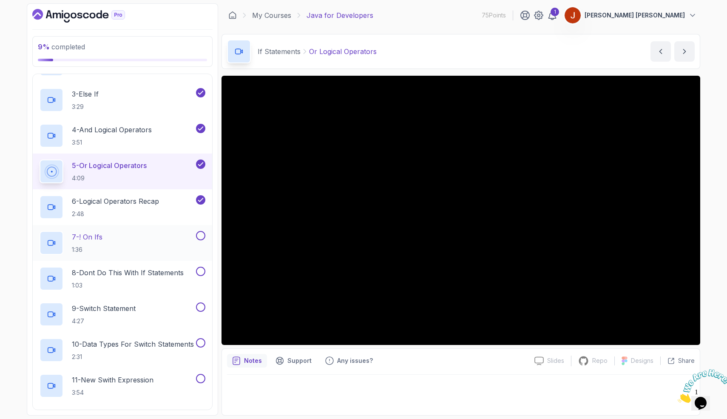
click at [205, 241] on div "7 - ! On Ifs 1:36" at bounding box center [122, 243] width 179 height 36
click at [141, 248] on div "7 - ! On Ifs 1:36" at bounding box center [117, 243] width 155 height 24
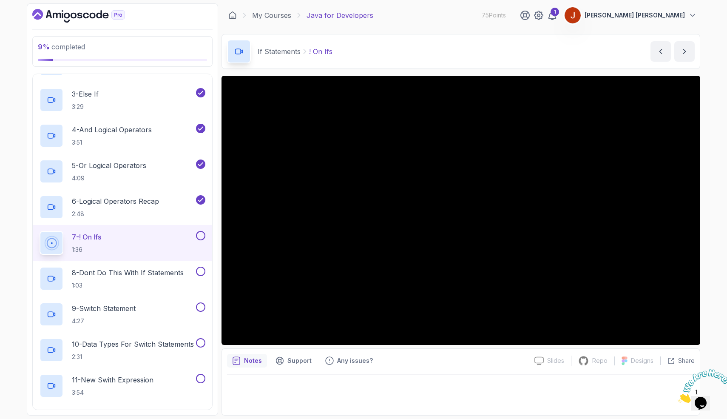
click at [202, 233] on button at bounding box center [200, 235] width 9 height 9
click at [686, 48] on icon "next content" at bounding box center [684, 51] width 9 height 9
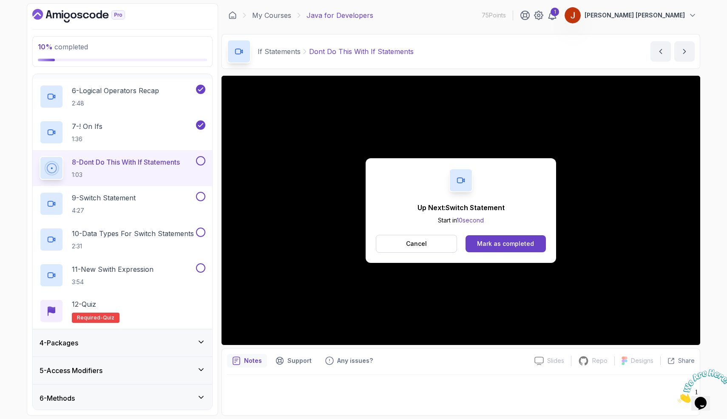
scroll to position [258, 0]
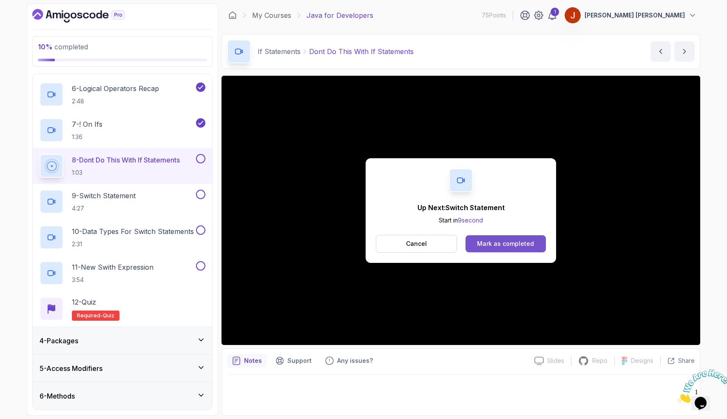
click at [525, 247] on div "Mark as completed" at bounding box center [505, 243] width 57 height 9
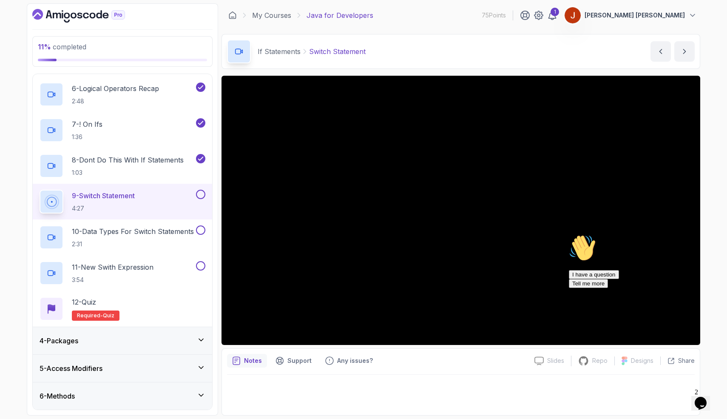
scroll to position [618, 0]
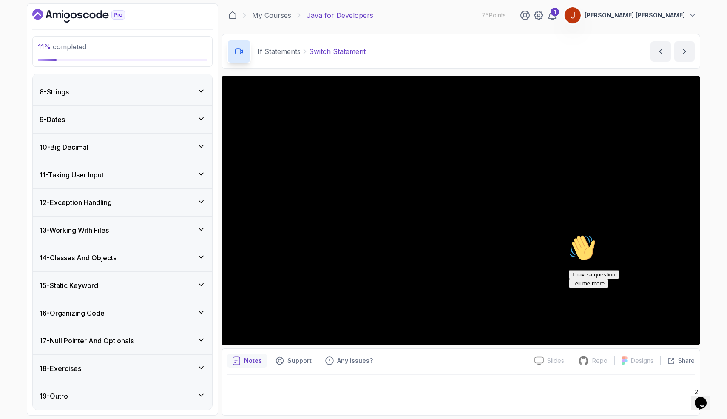
click at [119, 362] on div "18 - Exercises" at bounding box center [122, 367] width 179 height 27
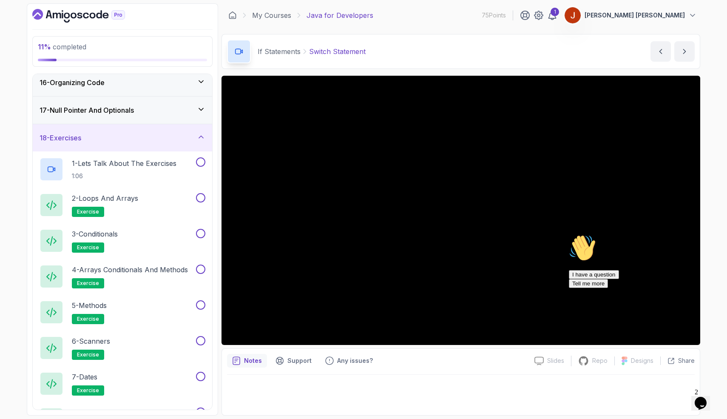
scroll to position [379, 0]
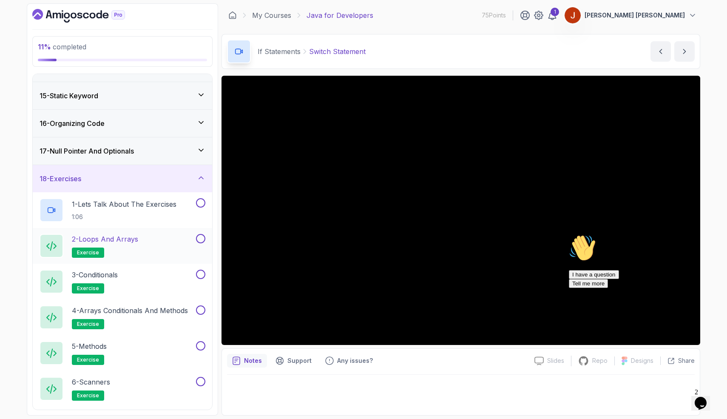
click at [140, 230] on div "2 - Loops and Arrays exercise" at bounding box center [122, 246] width 179 height 36
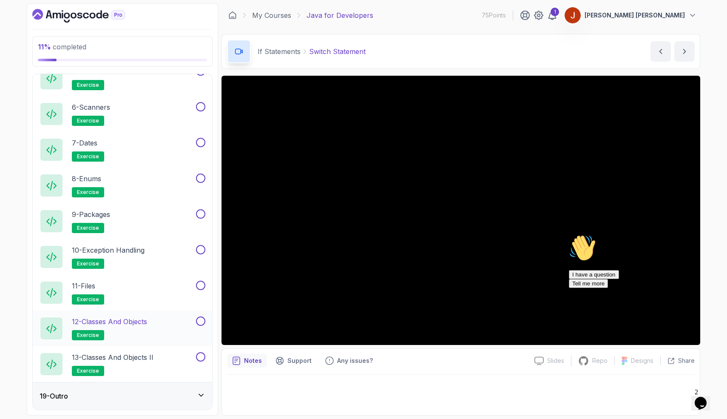
click at [132, 329] on h2 "12 - Classes and Objects exercise" at bounding box center [109, 328] width 75 height 24
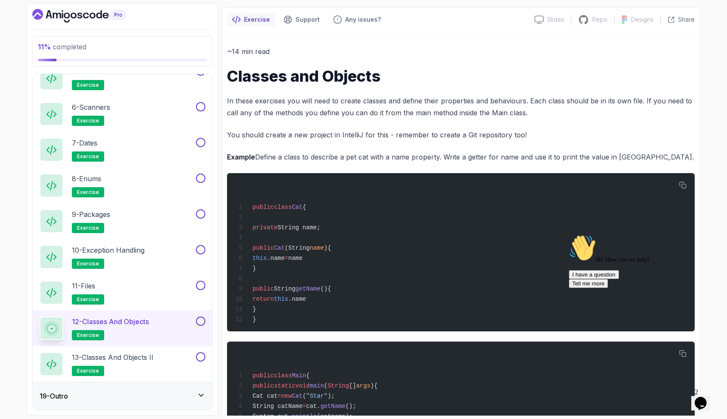
scroll to position [70, 0]
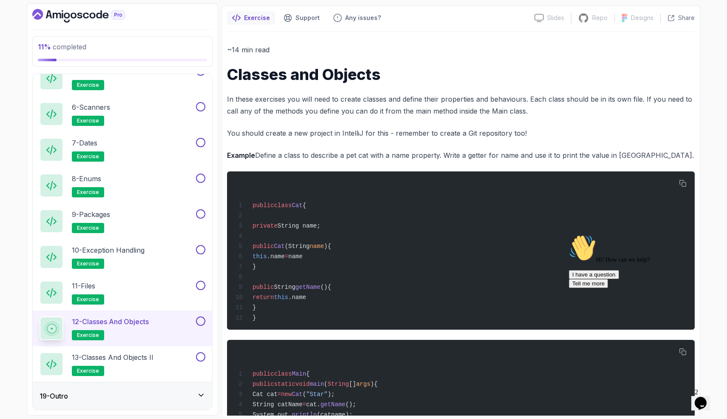
click at [199, 343] on div "12 - Classes and Objects exercise" at bounding box center [122, 328] width 179 height 36
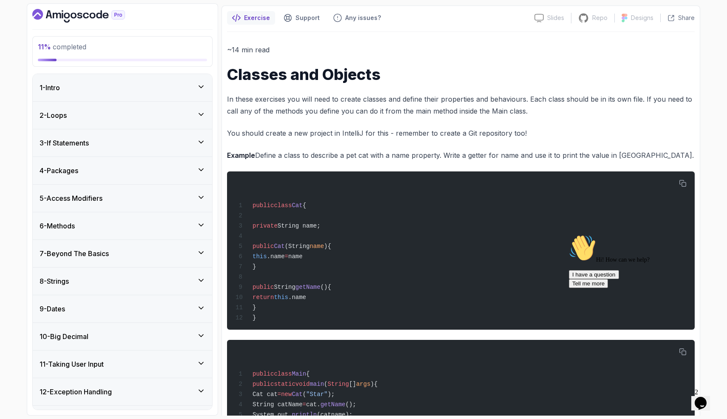
click at [186, 251] on div "7 - Beyond The Basics" at bounding box center [123, 253] width 166 height 10
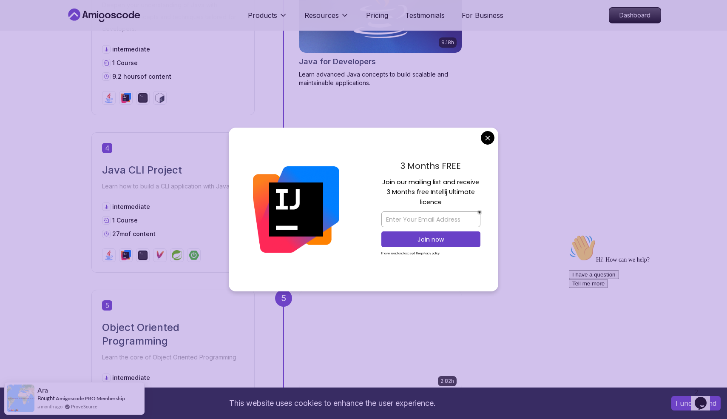
scroll to position [810, 0]
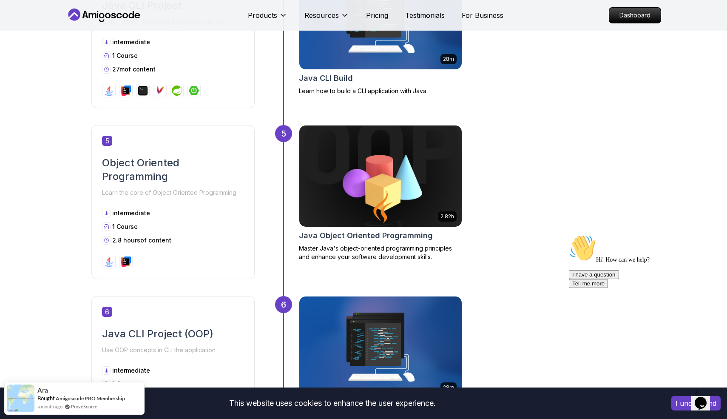
scroll to position [959, 0]
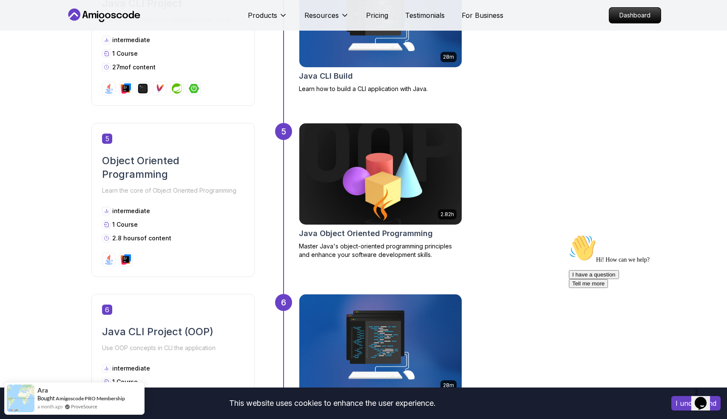
click at [401, 193] on img at bounding box center [380, 174] width 170 height 106
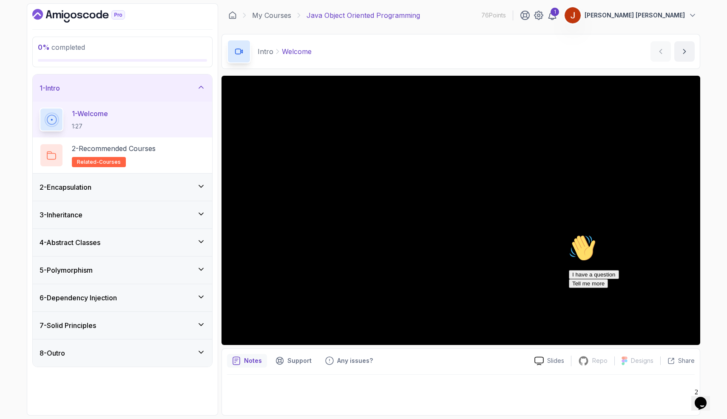
click at [133, 345] on div "8 - Outro" at bounding box center [122, 352] width 179 height 27
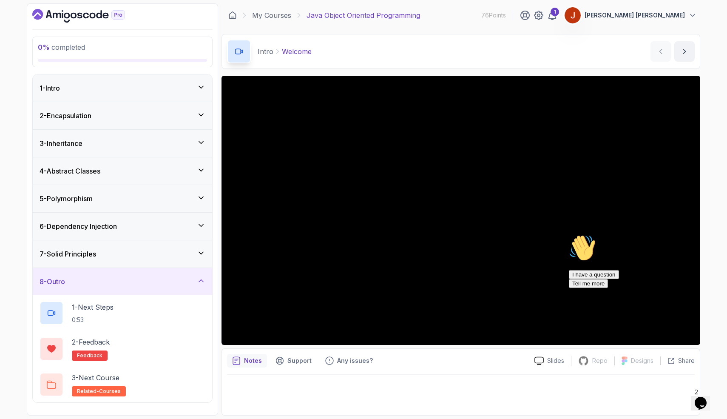
click at [164, 263] on div "7 - Solid Principles" at bounding box center [122, 253] width 179 height 27
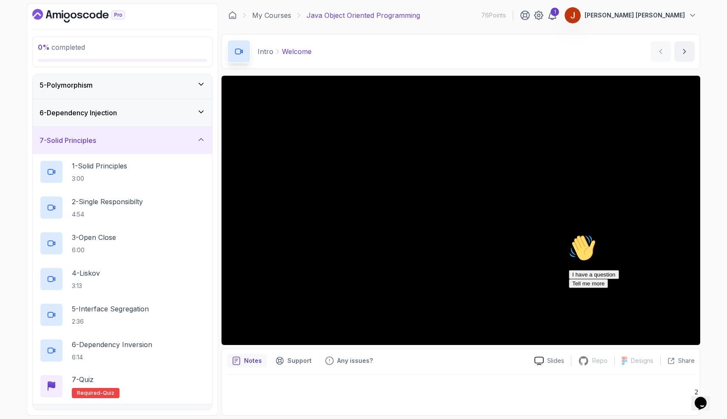
scroll to position [135, 0]
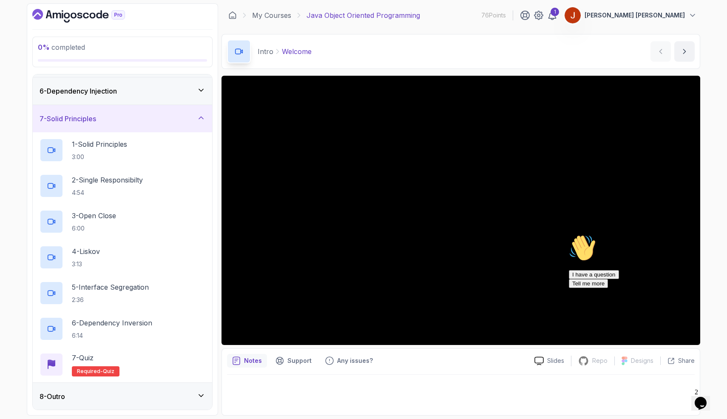
click at [176, 387] on div "8 - Outro" at bounding box center [122, 396] width 179 height 27
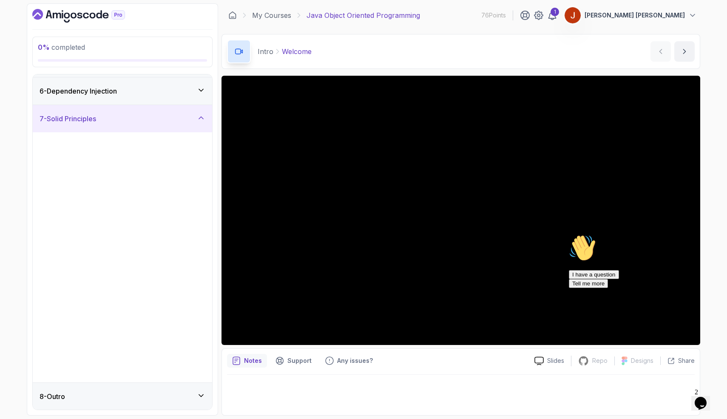
scroll to position [0, 0]
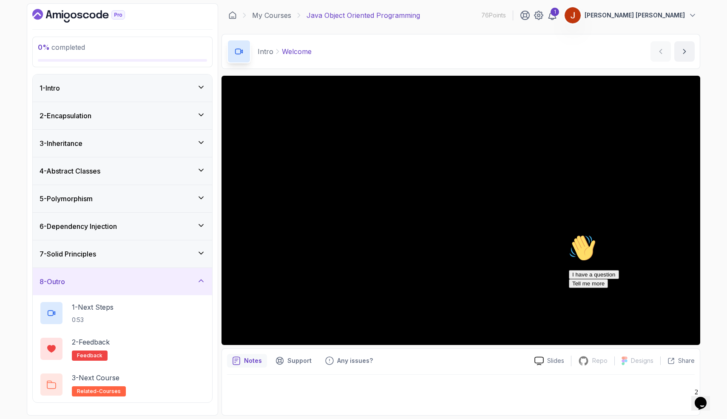
click at [547, 354] on div "Slides Repo Repository not available Designs Design not available Share" at bounding box center [610, 361] width 167 height 14
click at [551, 365] on div "Slides Repo Repository not available Designs Design not available Share" at bounding box center [610, 361] width 167 height 14
click at [551, 359] on p "Slides" at bounding box center [555, 360] width 17 height 9
click at [131, 199] on div "5 - Polymorphism" at bounding box center [123, 198] width 166 height 10
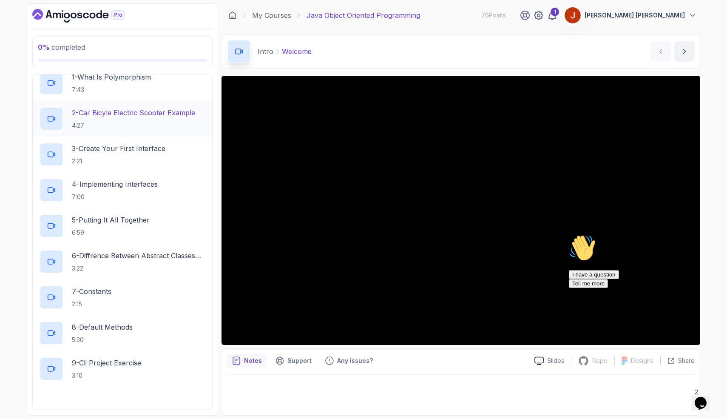
scroll to position [242, 0]
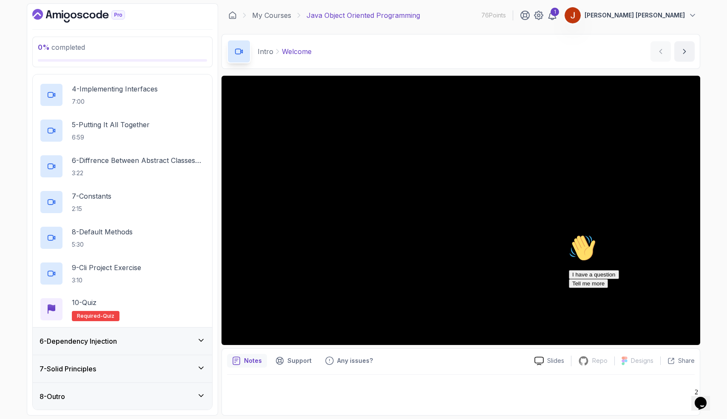
click at [113, 348] on div "6 - Dependency Injection" at bounding box center [122, 340] width 179 height 27
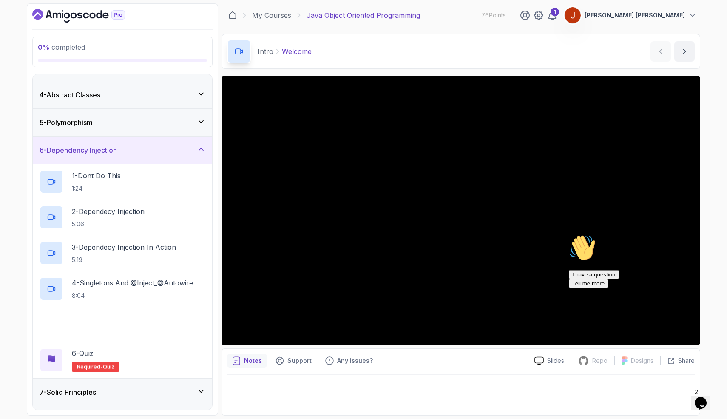
scroll to position [100, 0]
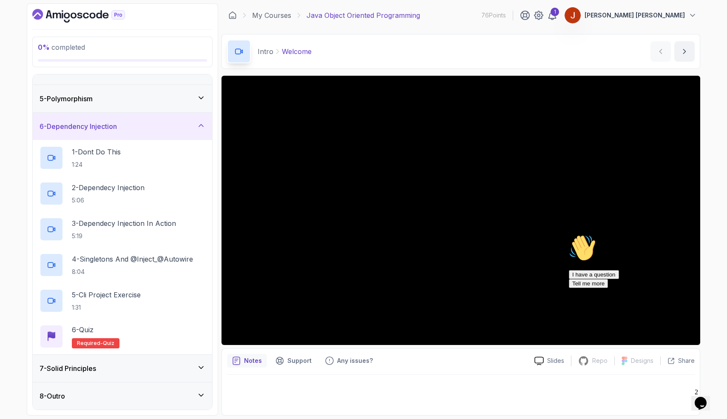
click at [129, 369] on div "7 - Solid Principles" at bounding box center [123, 368] width 166 height 10
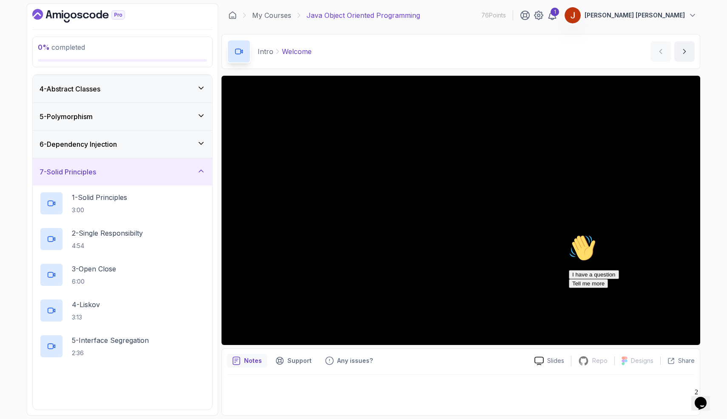
scroll to position [135, 0]
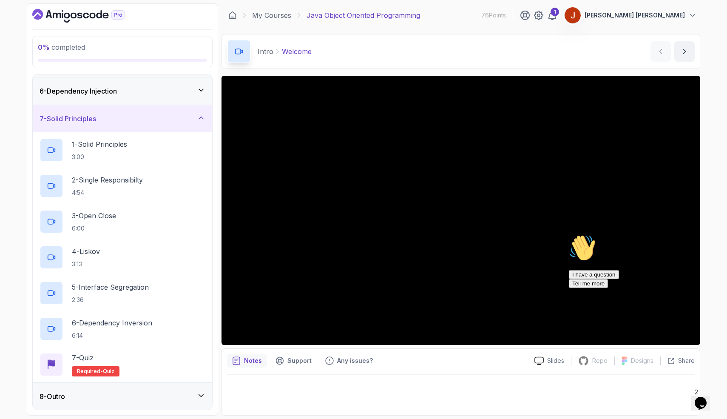
click at [115, 398] on div "8 - Outro" at bounding box center [123, 396] width 166 height 10
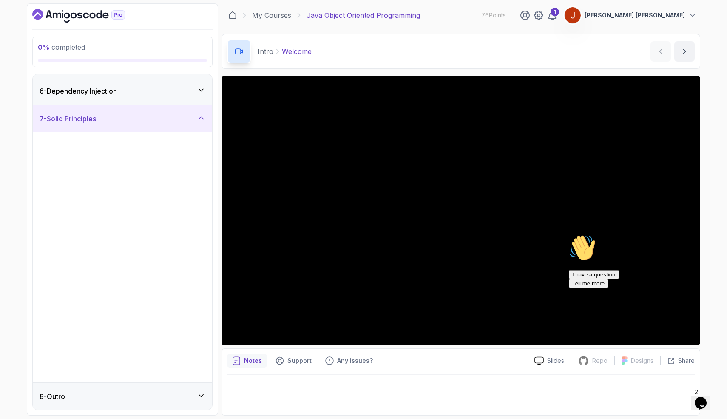
scroll to position [0, 0]
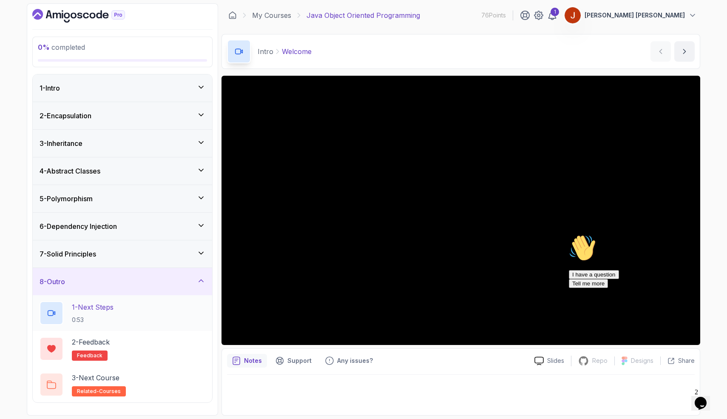
click at [139, 318] on div "1 - Next Steps 0:53" at bounding box center [123, 313] width 166 height 24
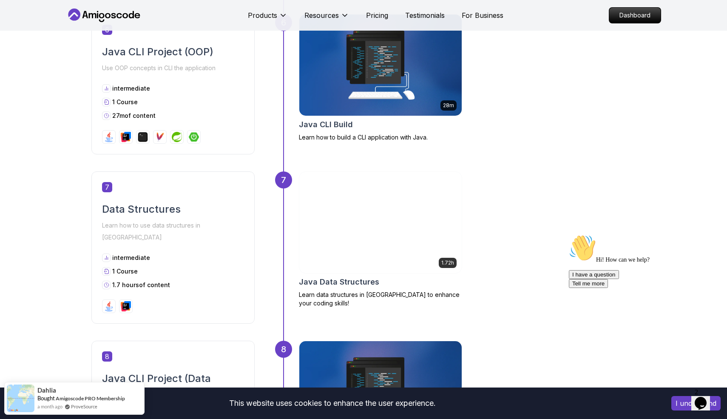
scroll to position [1240, 0]
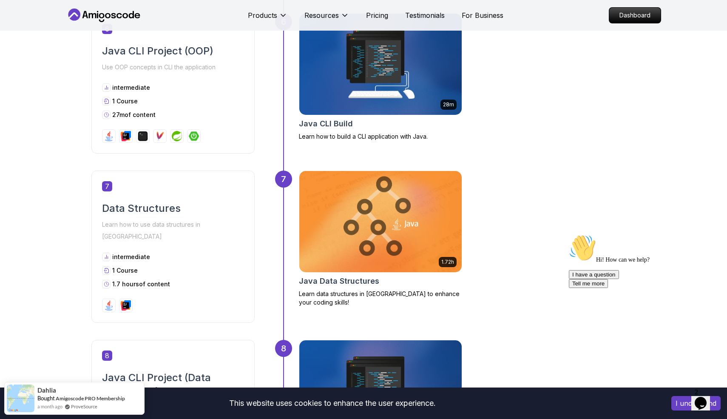
click at [382, 221] on img at bounding box center [380, 221] width 162 height 101
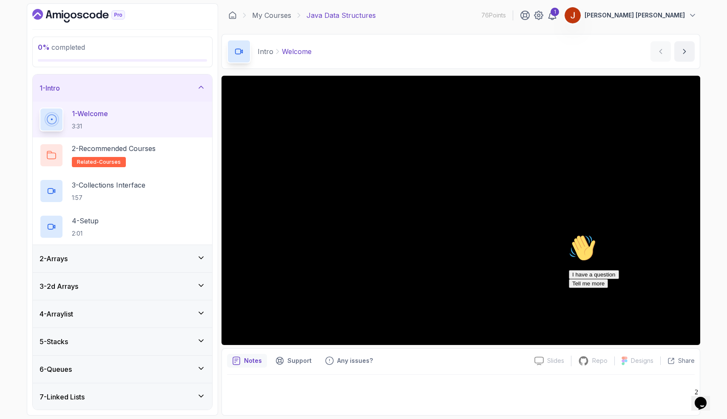
scroll to position [84, 0]
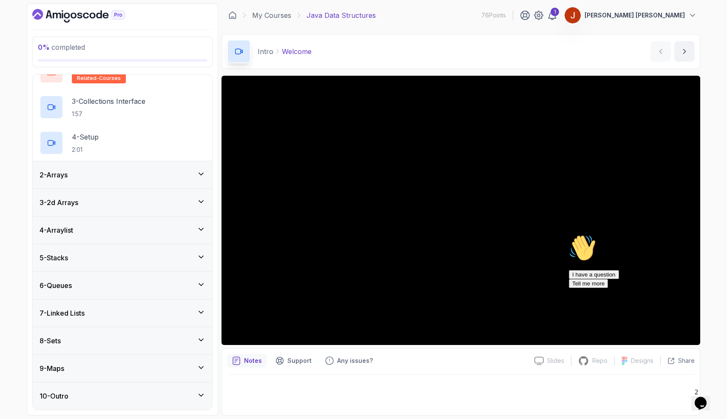
click at [77, 397] on div "10 - Outro" at bounding box center [123, 396] width 166 height 10
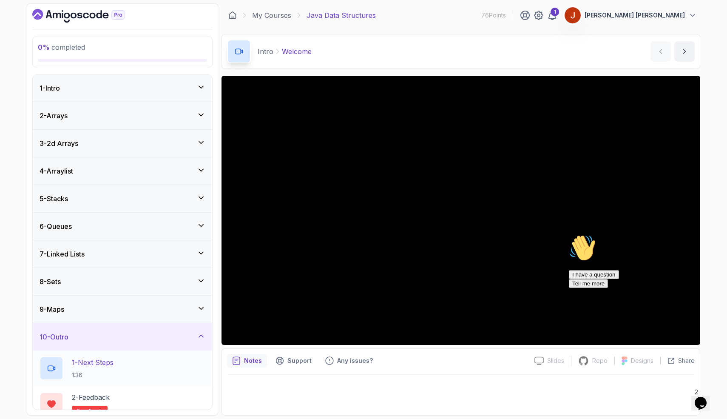
scroll to position [48, 0]
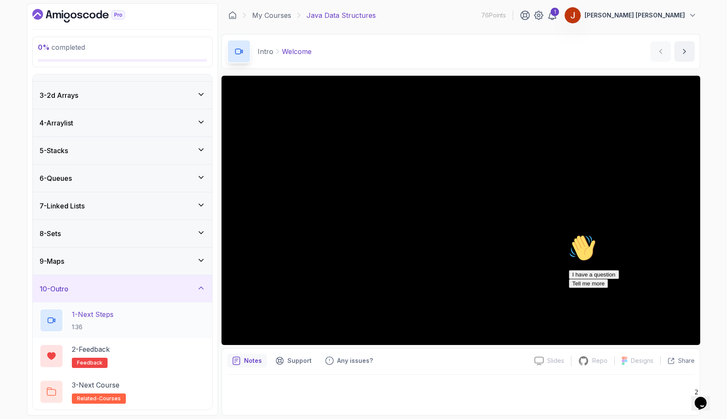
click at [113, 326] on p "1:36" at bounding box center [93, 327] width 42 height 9
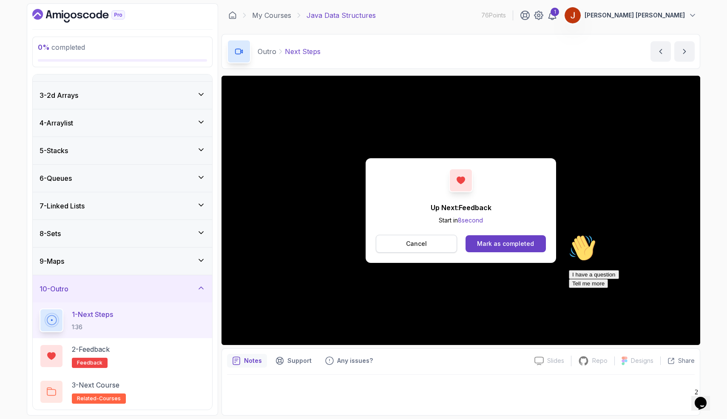
click at [421, 235] on button "Cancel" at bounding box center [416, 244] width 81 height 18
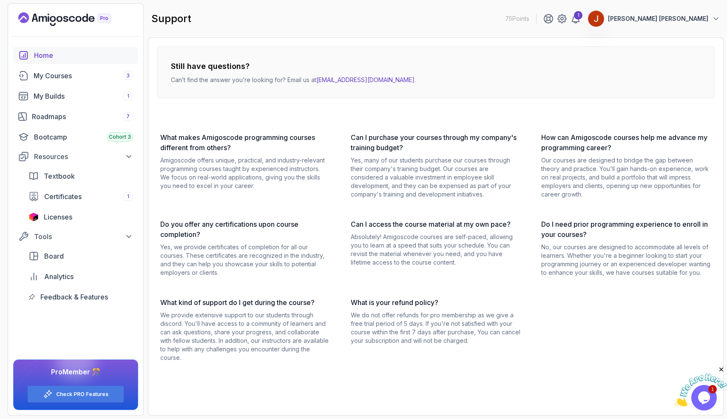
click at [63, 62] on link "Home" at bounding box center [75, 55] width 125 height 17
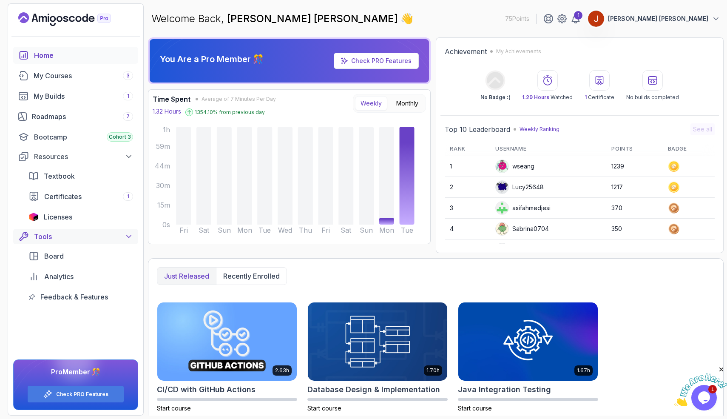
click at [113, 243] on button "Tools" at bounding box center [75, 236] width 125 height 15
click at [113, 242] on button "Tools" at bounding box center [75, 236] width 125 height 15
click at [80, 176] on div "Textbook" at bounding box center [88, 176] width 89 height 10
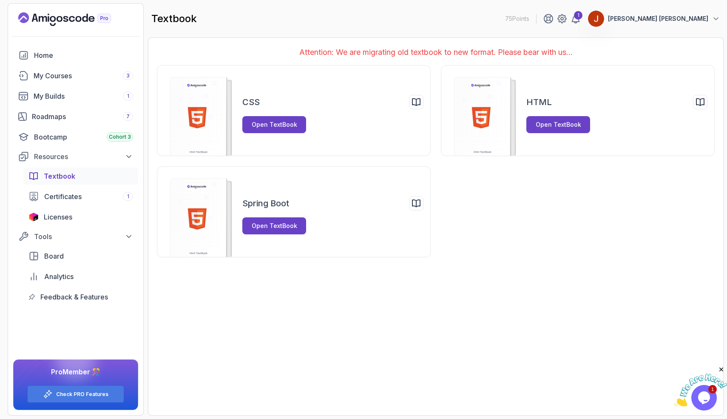
click at [324, 288] on div "Attention: We are migrating old textbook to new format. Please bear with us... …" at bounding box center [436, 226] width 576 height 378
click at [298, 218] on button "Open TextBook" at bounding box center [274, 225] width 64 height 17
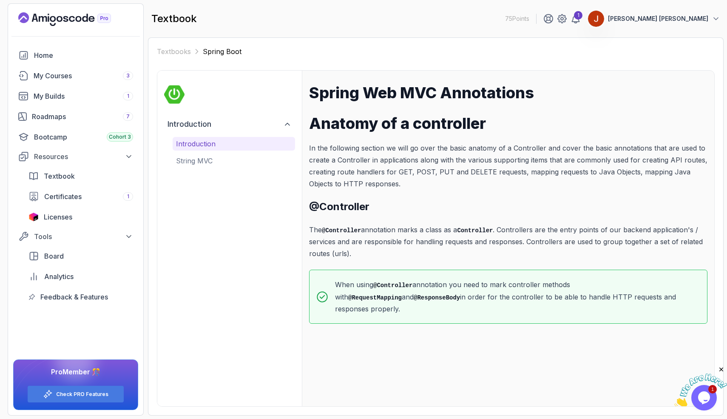
click at [202, 168] on div "Introduction Introduction String MVC" at bounding box center [229, 238] width 145 height 335
click at [201, 159] on p "String MVC" at bounding box center [234, 161] width 116 height 10
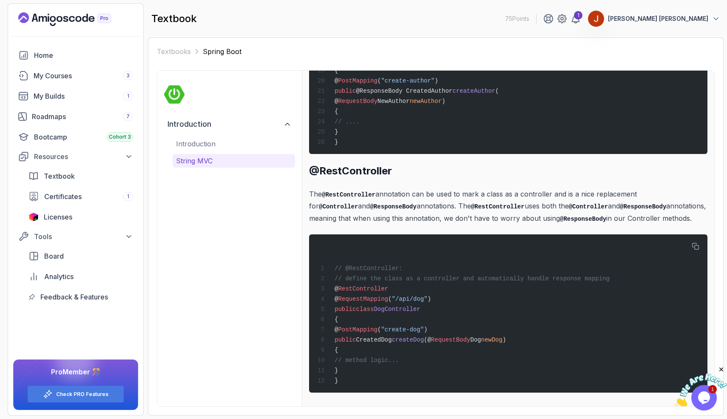
scroll to position [3528, 0]
click at [59, 72] on div "My Courses 3" at bounding box center [83, 76] width 99 height 10
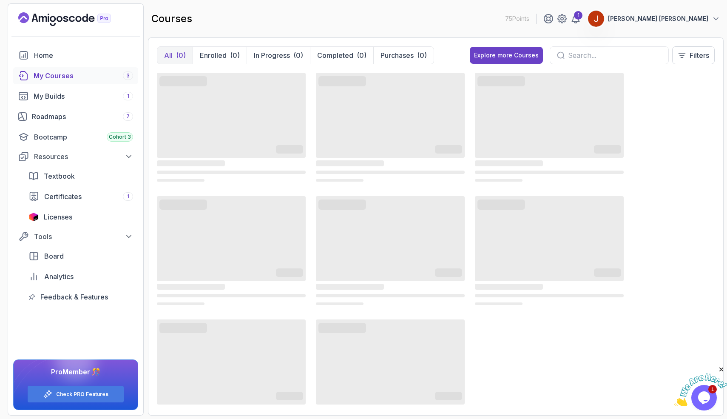
click at [59, 72] on div "My Courses 3" at bounding box center [83, 76] width 99 height 10
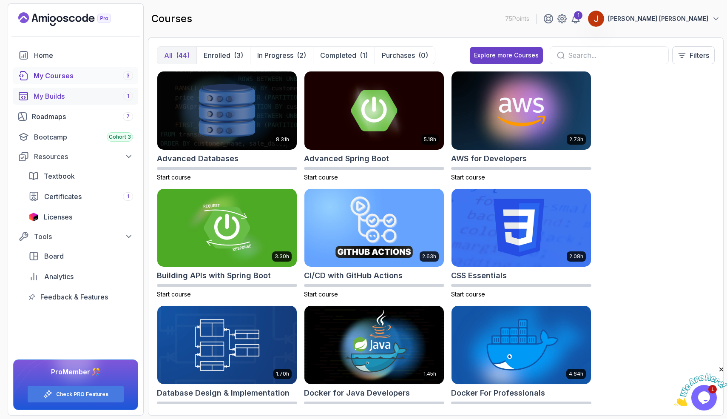
click at [53, 93] on div "My Builds 1" at bounding box center [83, 96] width 99 height 10
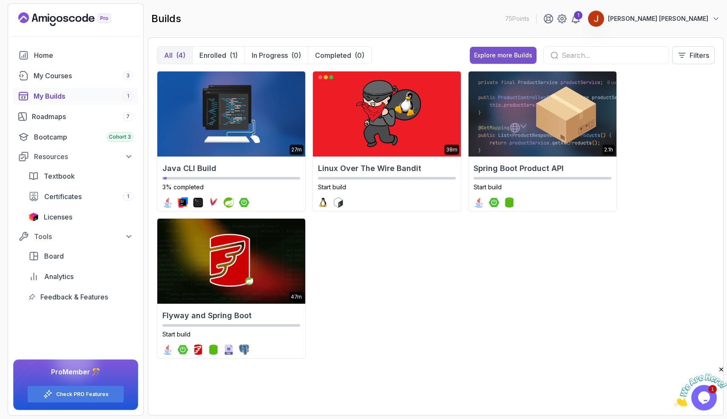
click at [483, 53] on div "Explore more Builds" at bounding box center [503, 55] width 58 height 9
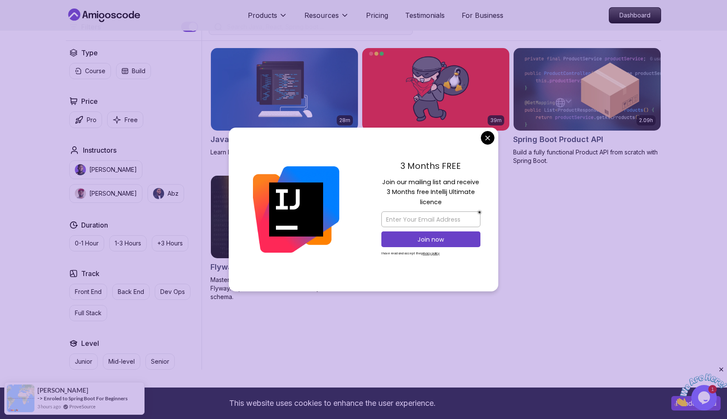
scroll to position [250, 0]
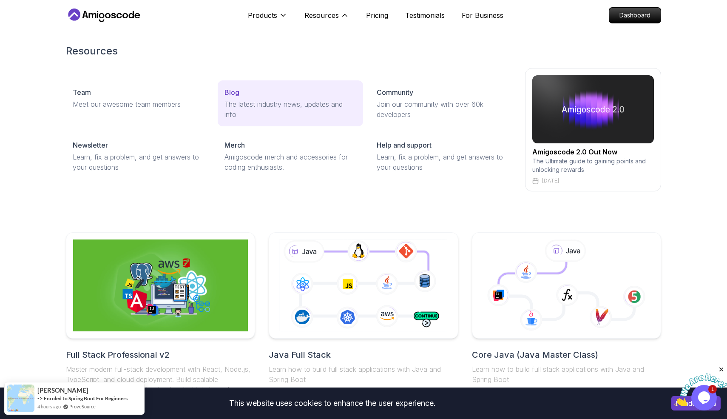
click at [274, 97] on div "Blog" at bounding box center [289, 92] width 131 height 10
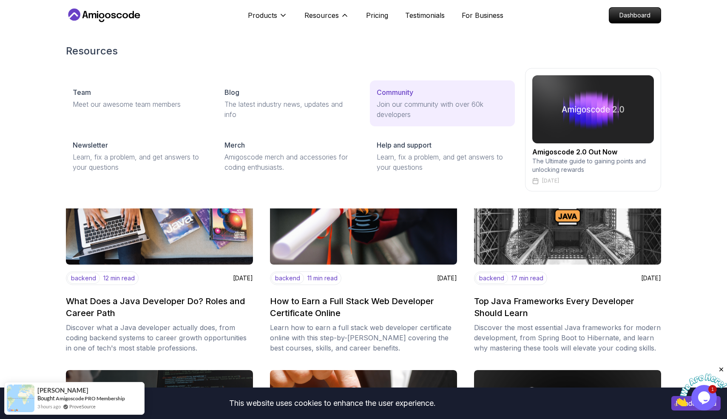
click at [387, 81] on link "Community Join our community with over 60k developers" at bounding box center [442, 103] width 145 height 46
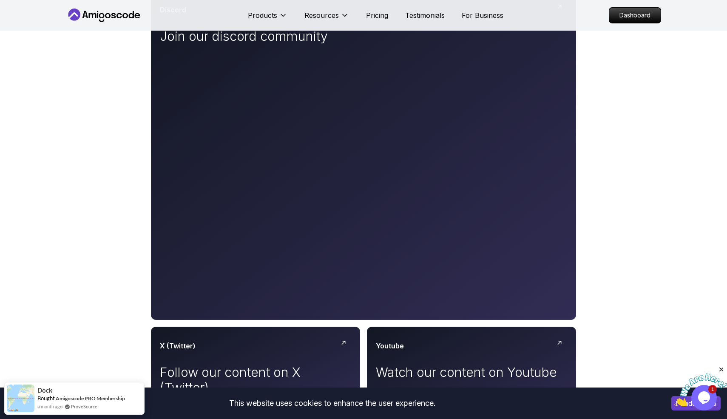
scroll to position [179, 0]
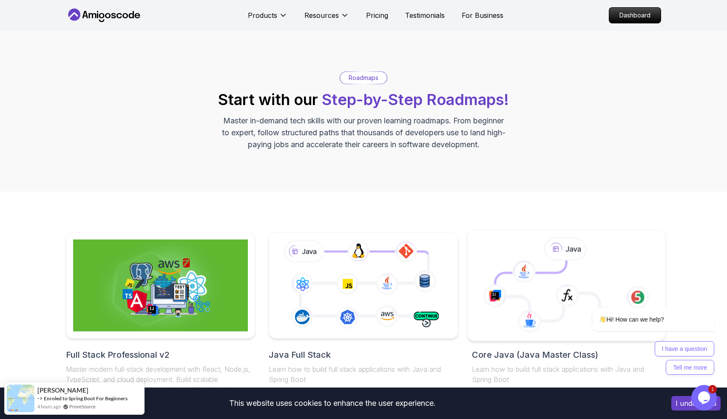
click at [481, 261] on icon at bounding box center [566, 285] width 184 height 96
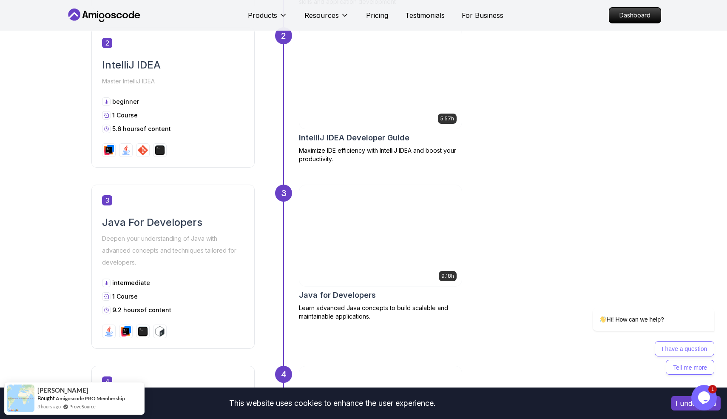
scroll to position [579, 0]
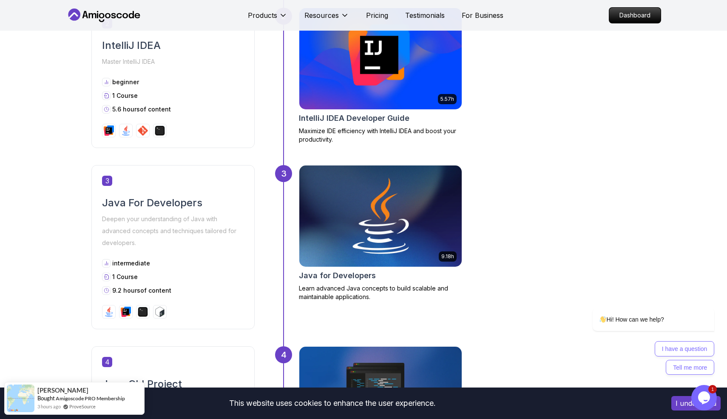
click at [424, 247] on img at bounding box center [380, 216] width 170 height 106
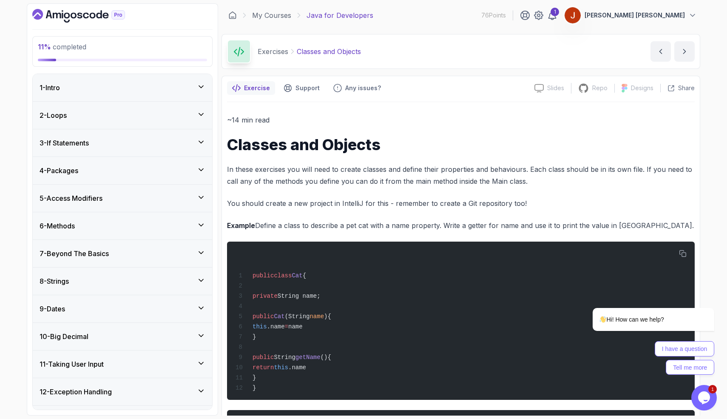
click at [116, 111] on div "2 - Loops" at bounding box center [123, 115] width 166 height 10
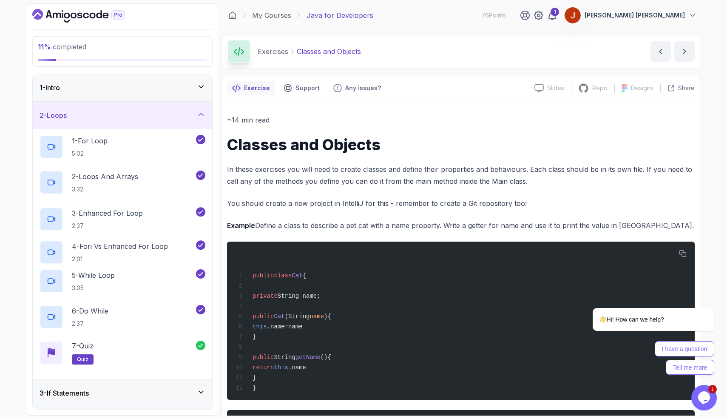
click at [116, 114] on div "2 - Loops" at bounding box center [123, 115] width 166 height 10
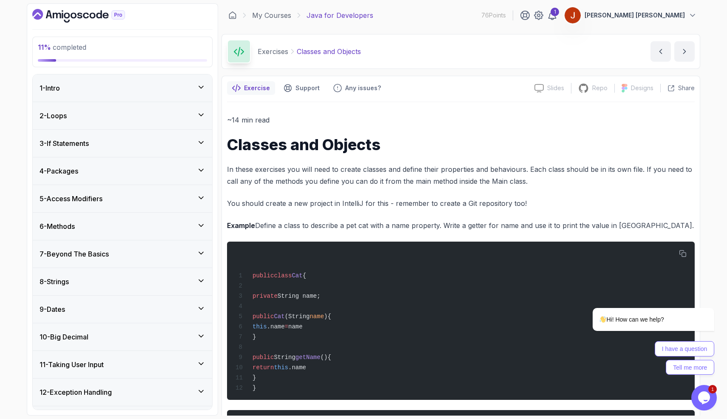
click at [106, 148] on div "3 - If Statements" at bounding box center [122, 143] width 179 height 27
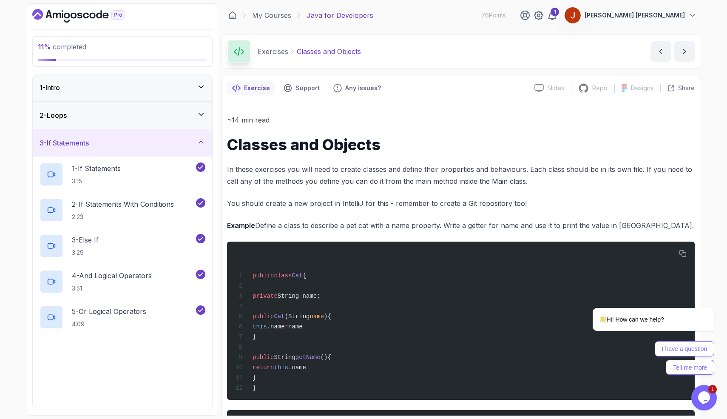
click at [106, 148] on div "3 - If Statements" at bounding box center [122, 142] width 179 height 27
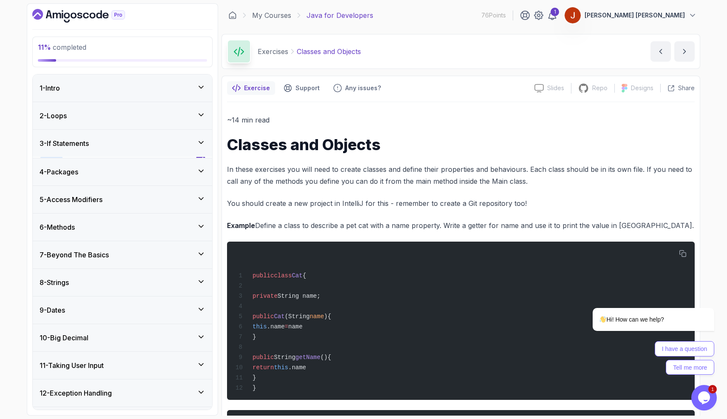
click at [99, 179] on div "4 - Packages" at bounding box center [122, 171] width 179 height 27
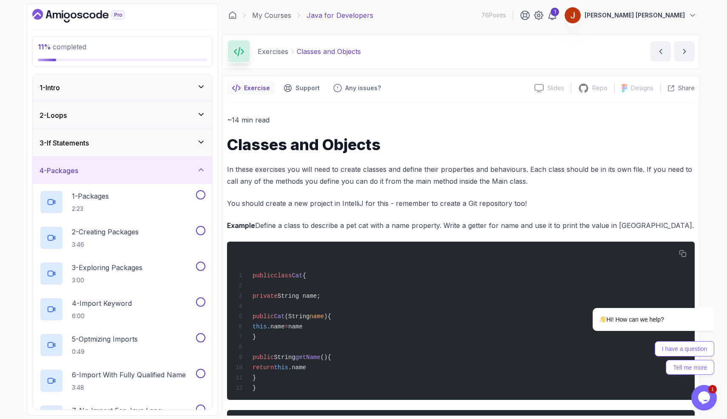
click at [101, 172] on div "4 - Packages" at bounding box center [123, 170] width 166 height 10
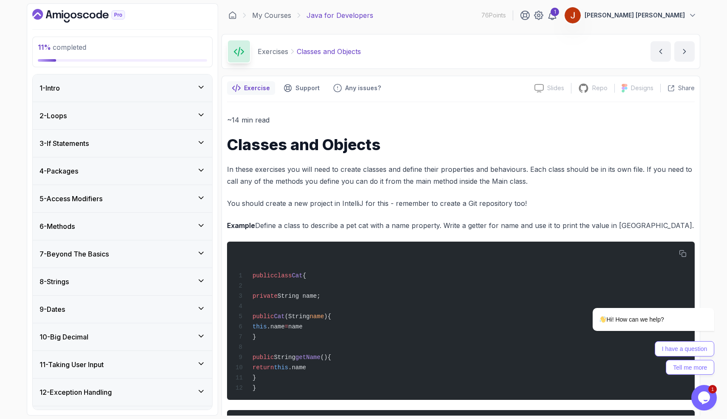
click at [102, 208] on div "5 - Access Modifiers" at bounding box center [122, 198] width 179 height 27
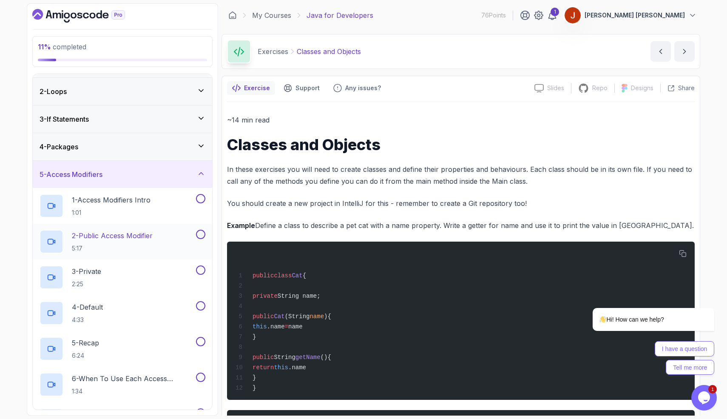
scroll to position [9, 0]
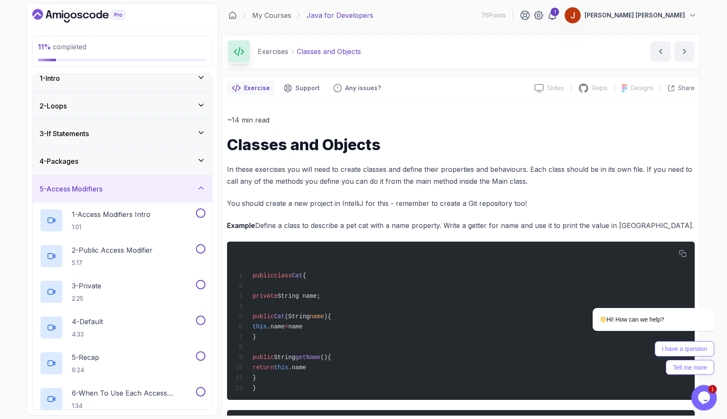
click at [137, 184] on div "5 - Access Modifiers" at bounding box center [123, 189] width 166 height 10
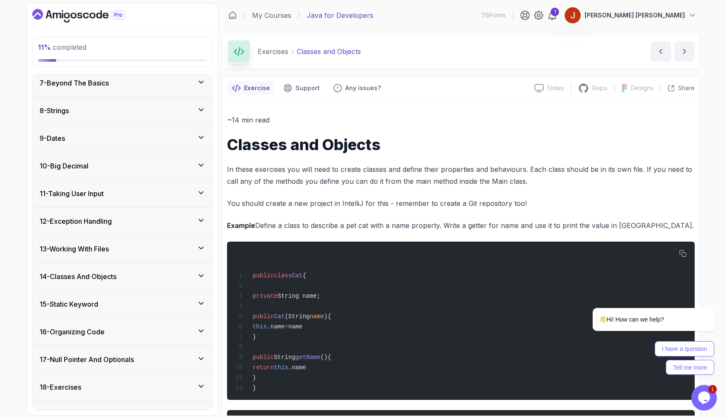
scroll to position [189, 0]
